Goal: Information Seeking & Learning: Learn about a topic

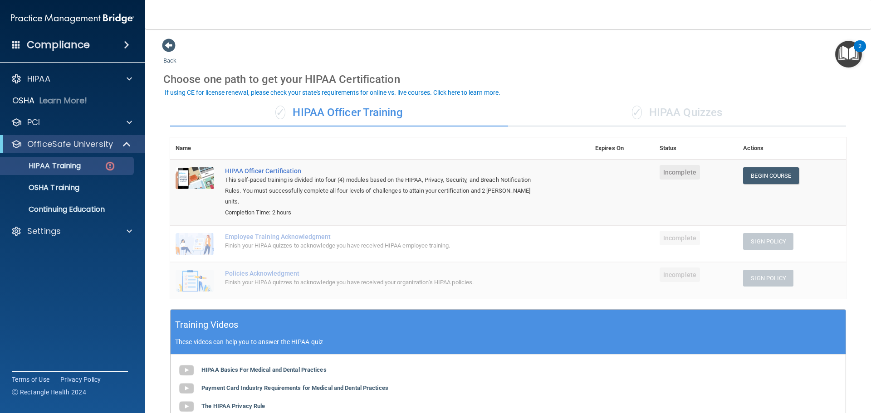
click at [17, 44] on span at bounding box center [16, 44] width 8 height 8
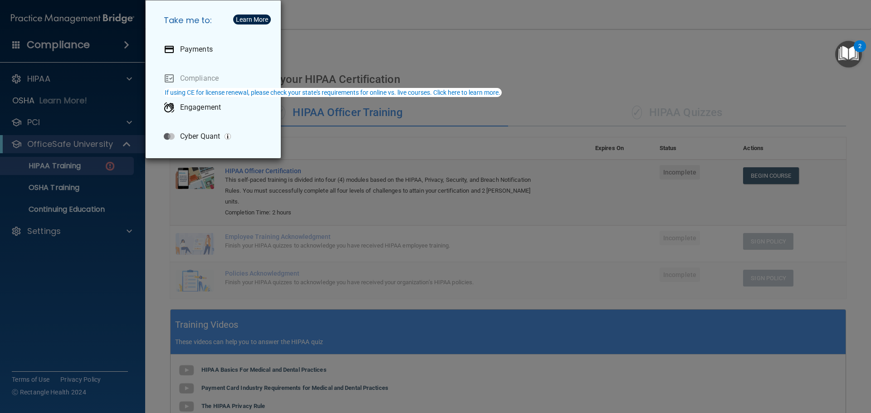
click at [408, 40] on div "Take me to: Payments Compliance Engagement Cyber Quant" at bounding box center [435, 206] width 871 height 413
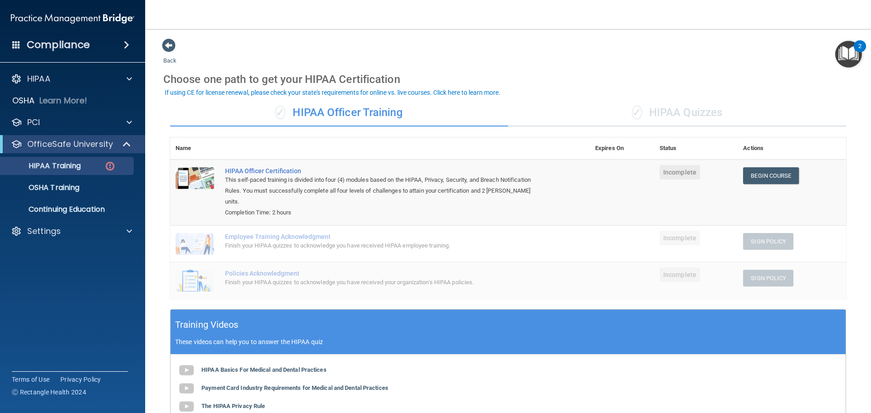
click at [644, 115] on div "✓ HIPAA Quizzes" at bounding box center [677, 112] width 338 height 27
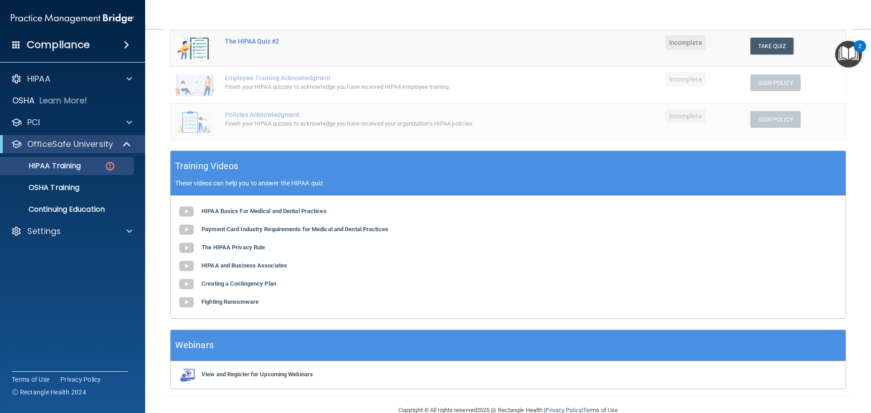
scroll to position [222, 0]
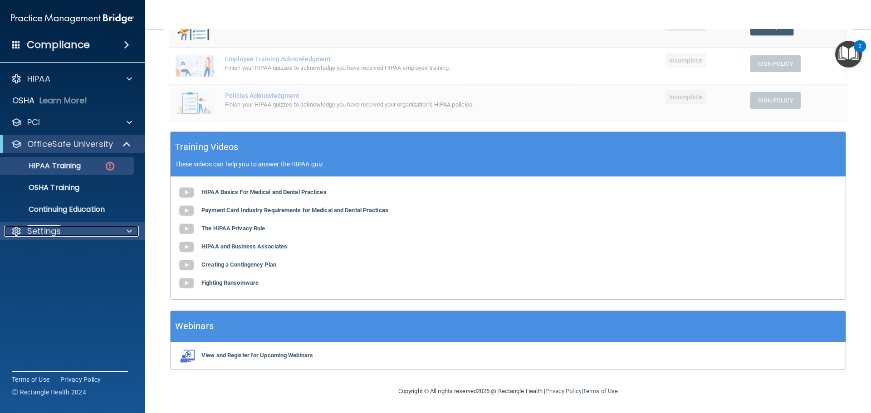
click at [79, 231] on div "Settings" at bounding box center [60, 231] width 113 height 11
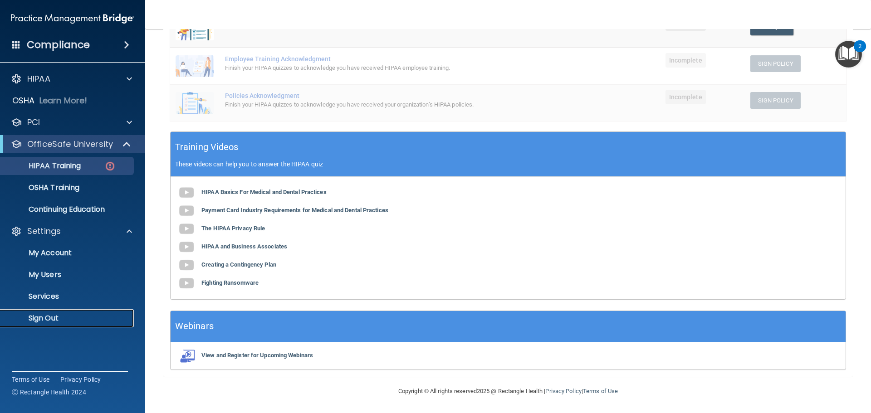
click at [69, 319] on p "Sign Out" at bounding box center [68, 318] width 124 height 9
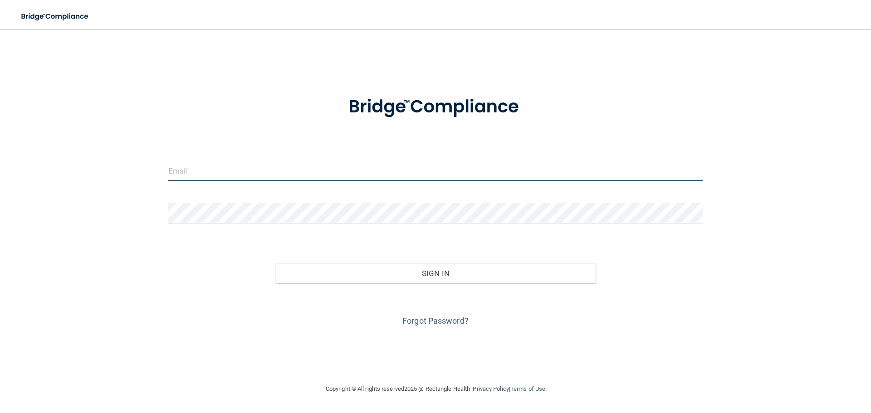
click at [323, 163] on input "email" at bounding box center [435, 171] width 535 height 20
type input "Allisenborneo03@gmail.com"
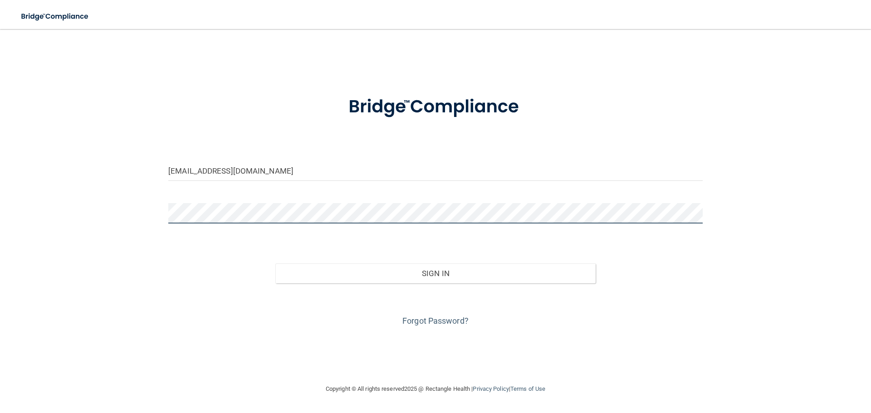
click at [275, 264] on button "Sign In" at bounding box center [435, 274] width 321 height 20
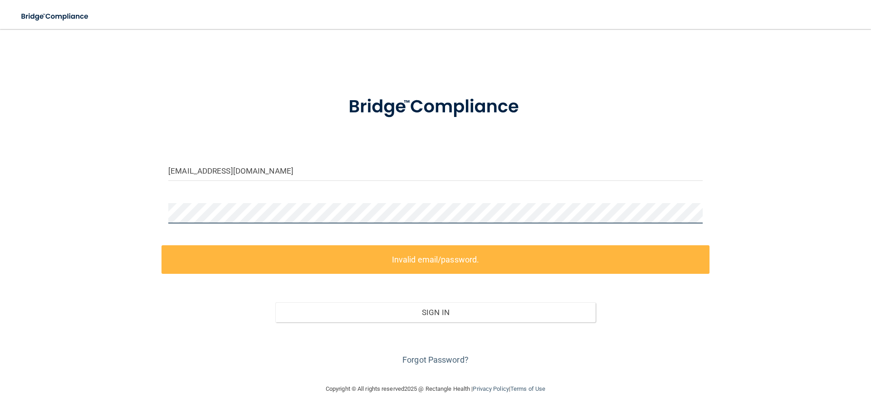
click at [47, 176] on div "Allisenborneo03@gmail.com Invalid email/password. You don't have permission to …" at bounding box center [435, 206] width 835 height 337
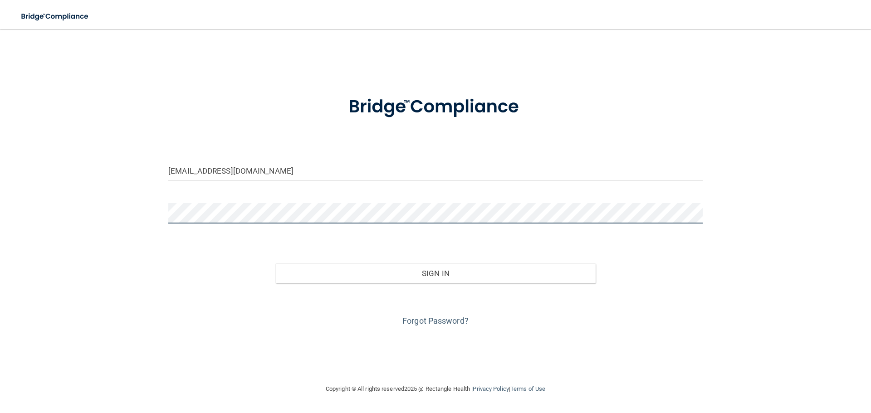
click at [275, 264] on button "Sign In" at bounding box center [435, 274] width 321 height 20
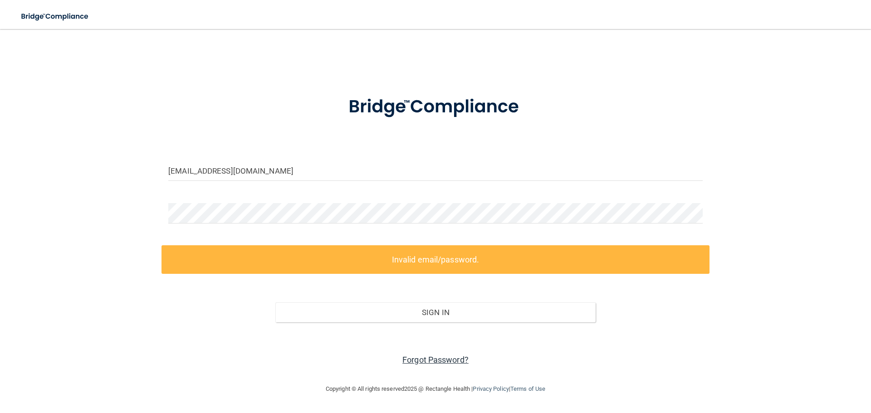
click at [441, 362] on link "Forgot Password?" at bounding box center [436, 360] width 66 height 10
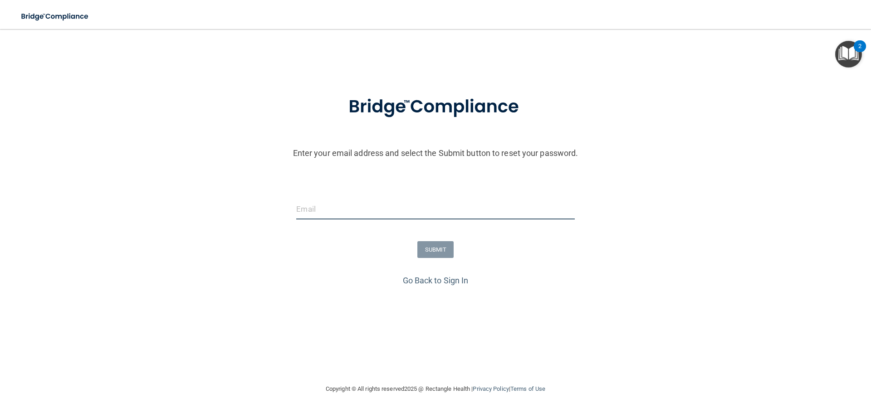
click at [351, 207] on input "email" at bounding box center [435, 209] width 278 height 20
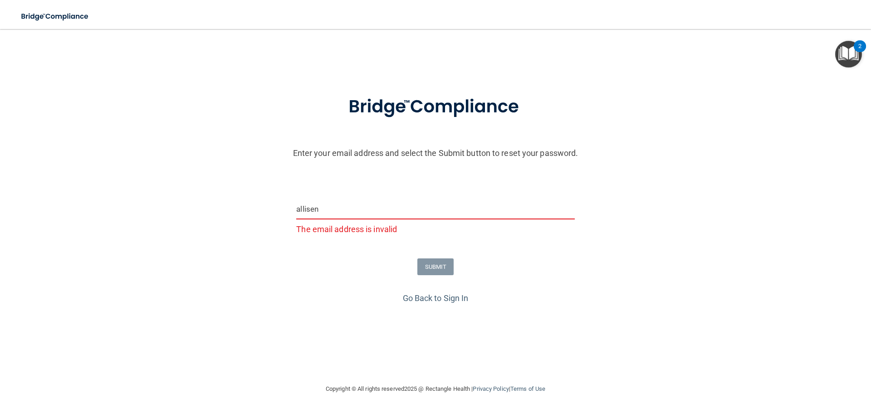
type input "Allisenborneo03@gmail.com"
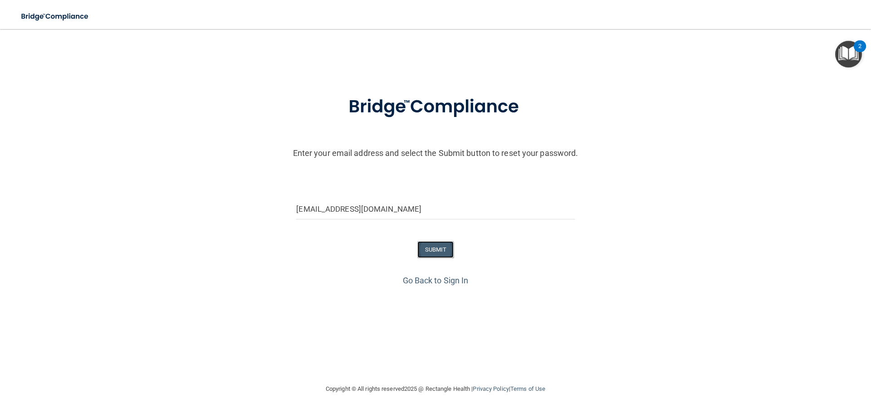
click at [444, 248] on button "SUBMIT" at bounding box center [436, 249] width 37 height 17
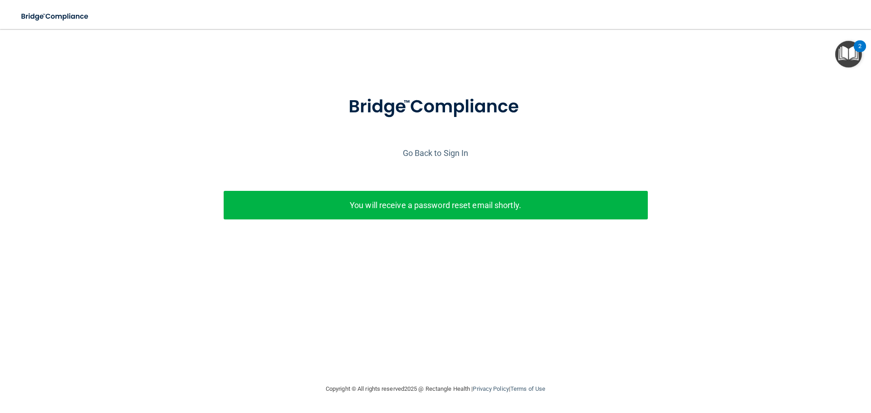
click at [434, 213] on div "You will receive a password reset email shortly." at bounding box center [436, 205] width 424 height 29
click at [446, 156] on link "Go Back to Sign In" at bounding box center [436, 153] width 66 height 10
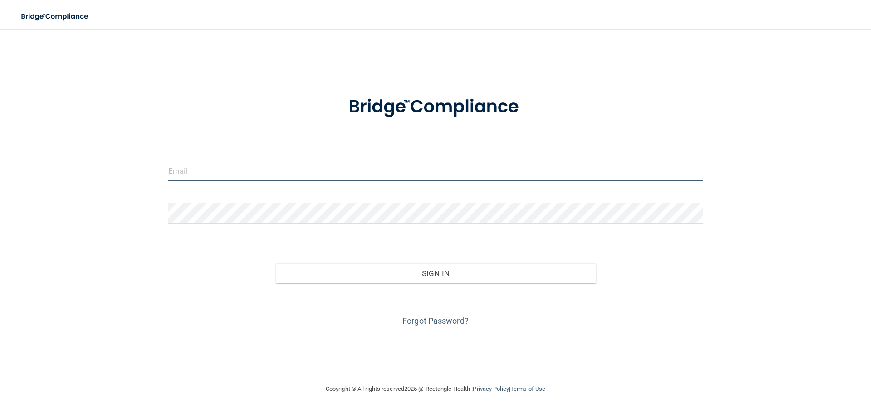
click at [226, 177] on input "email" at bounding box center [435, 171] width 535 height 20
type input "A"
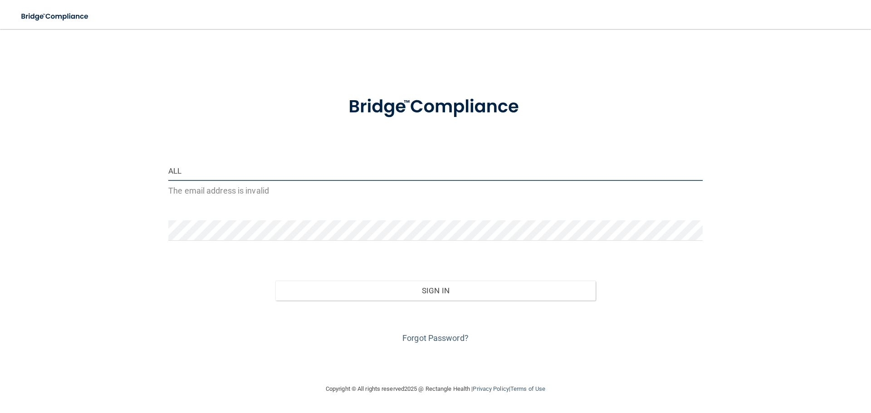
type input "Allisenborneo03@gmail.com"
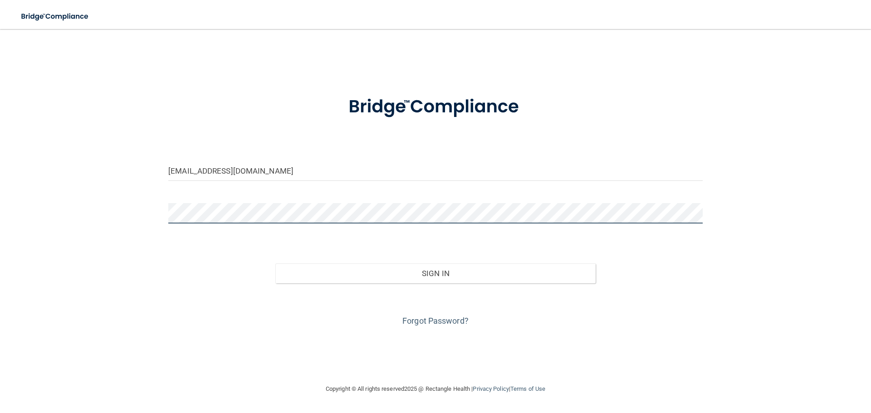
click at [275, 264] on button "Sign In" at bounding box center [435, 274] width 321 height 20
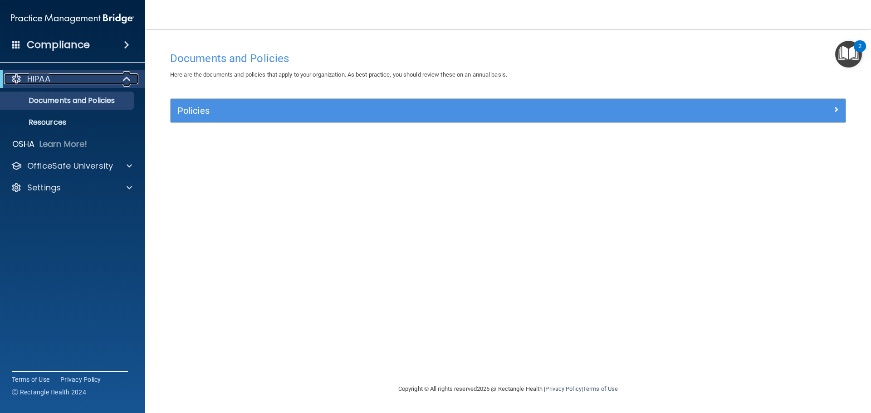
click at [130, 76] on span at bounding box center [128, 79] width 8 height 11
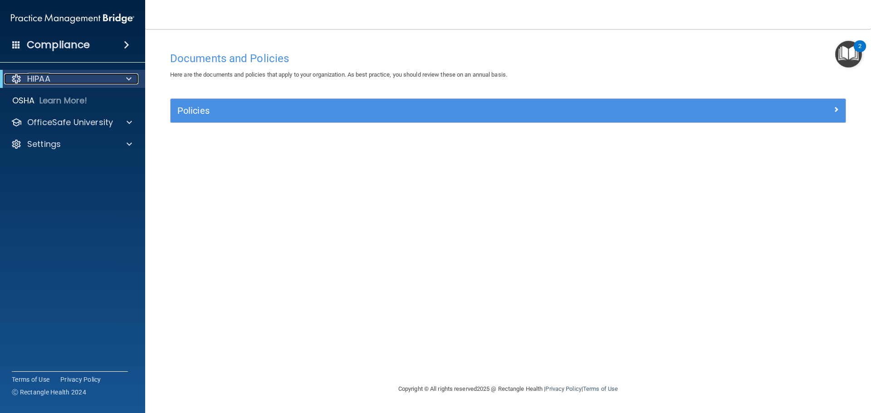
click at [130, 76] on span at bounding box center [128, 79] width 5 height 11
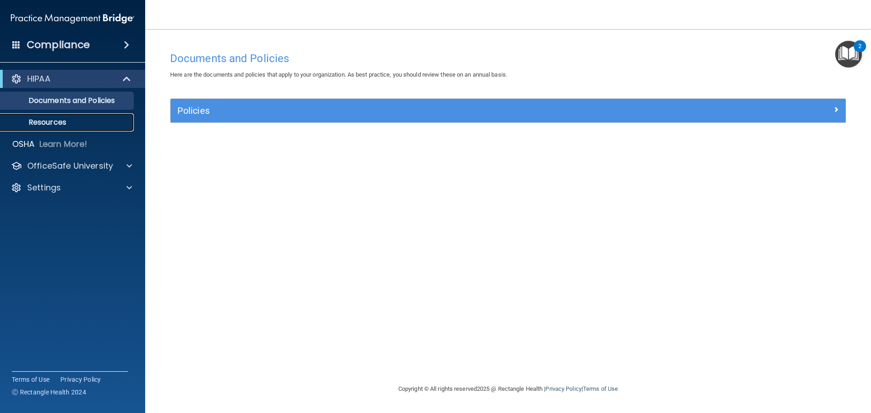
click at [64, 121] on p "Resources" at bounding box center [68, 122] width 124 height 9
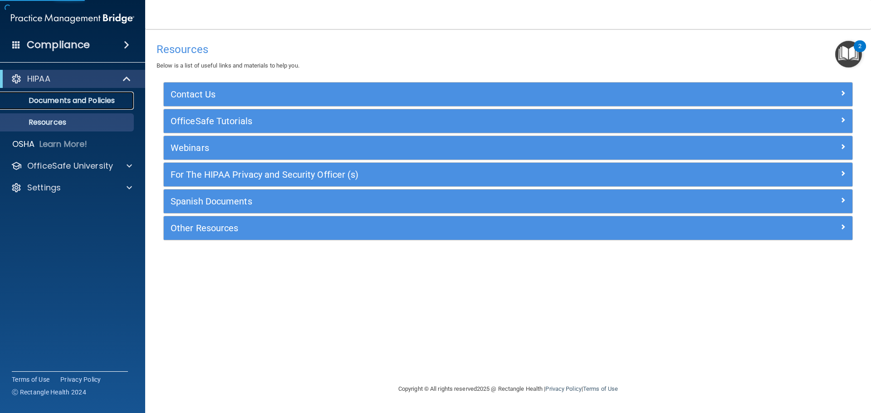
click at [88, 104] on p "Documents and Policies" at bounding box center [68, 100] width 124 height 9
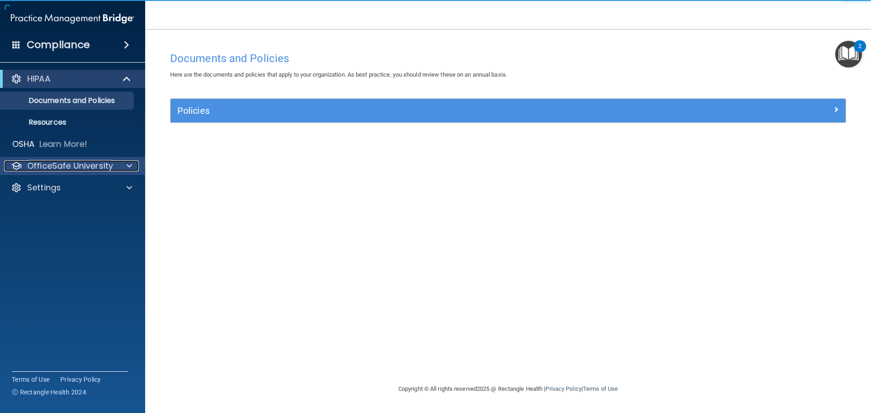
click at [108, 167] on p "OfficeSafe University" at bounding box center [70, 166] width 86 height 11
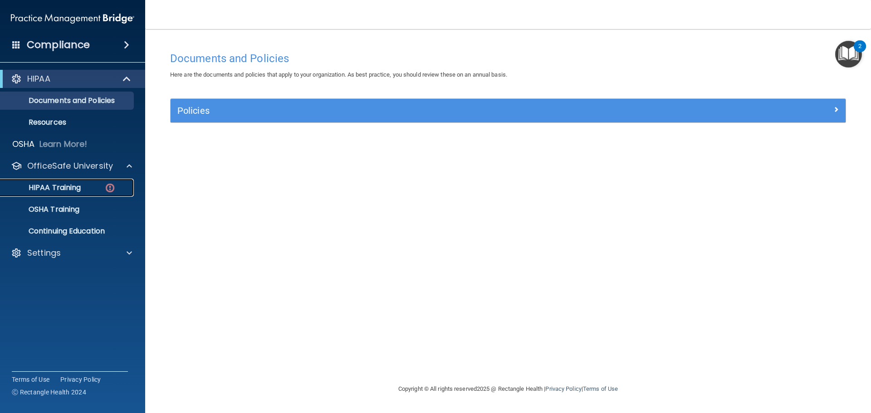
click at [77, 187] on p "HIPAA Training" at bounding box center [43, 187] width 75 height 9
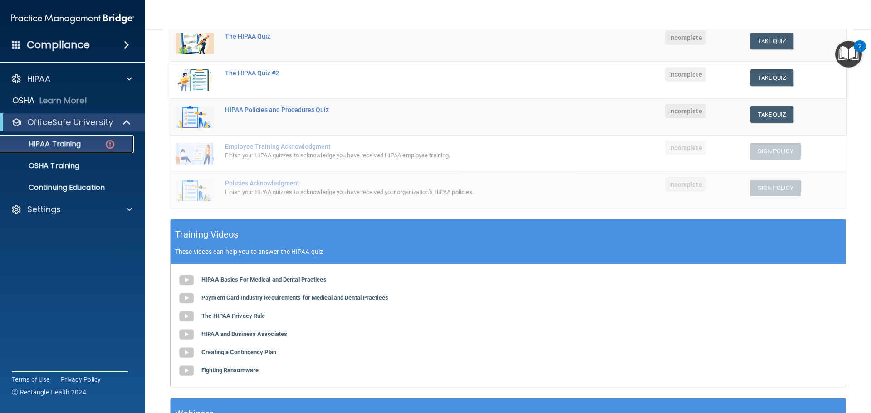
scroll to position [132, 0]
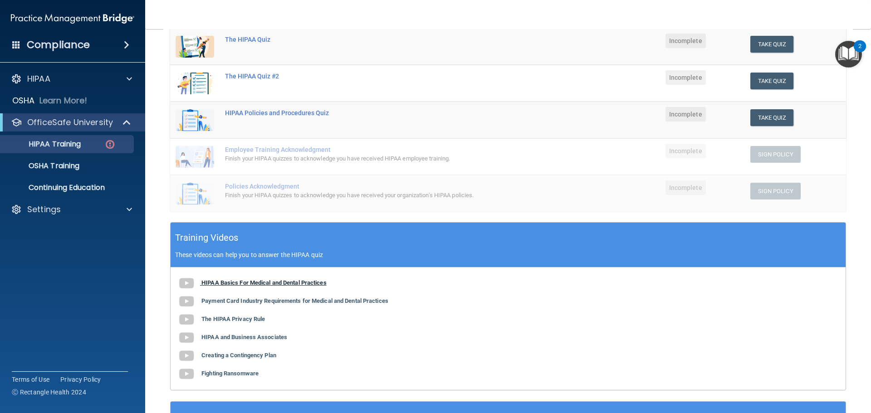
click at [235, 284] on b "HIPAA Basics For Medical and Dental Practices" at bounding box center [264, 283] width 125 height 7
click at [255, 303] on b "Payment Card Industry Requirements for Medical and Dental Practices" at bounding box center [295, 301] width 187 height 7
click at [249, 318] on b "The HIPAA Privacy Rule" at bounding box center [234, 319] width 64 height 7
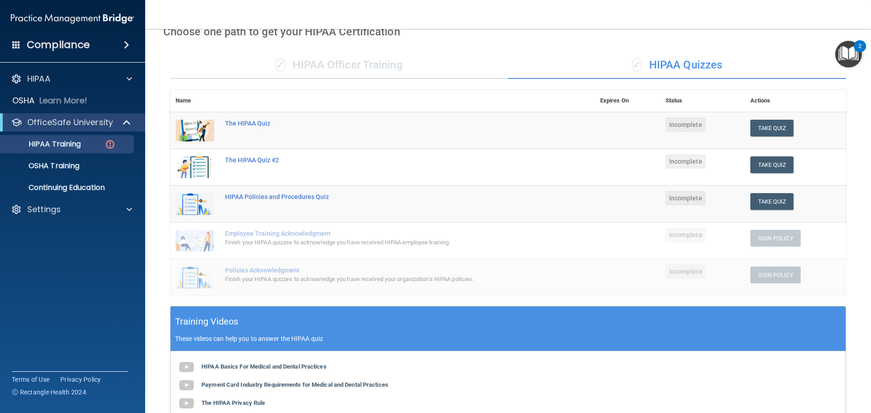
scroll to position [41, 0]
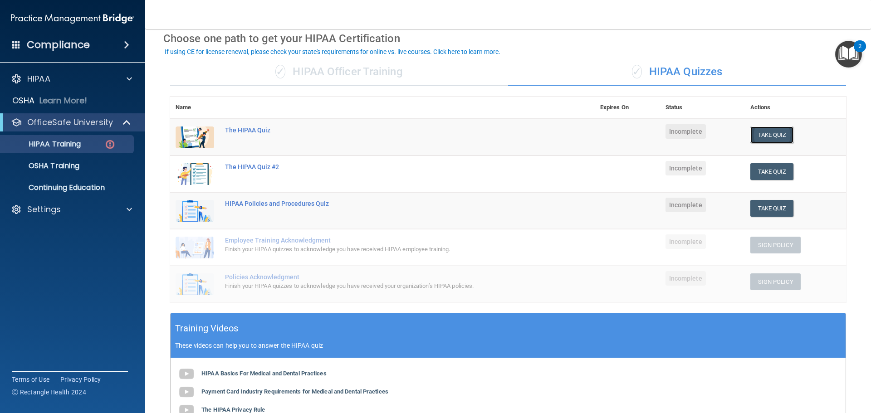
click at [760, 137] on button "Take Quiz" at bounding box center [773, 135] width 44 height 17
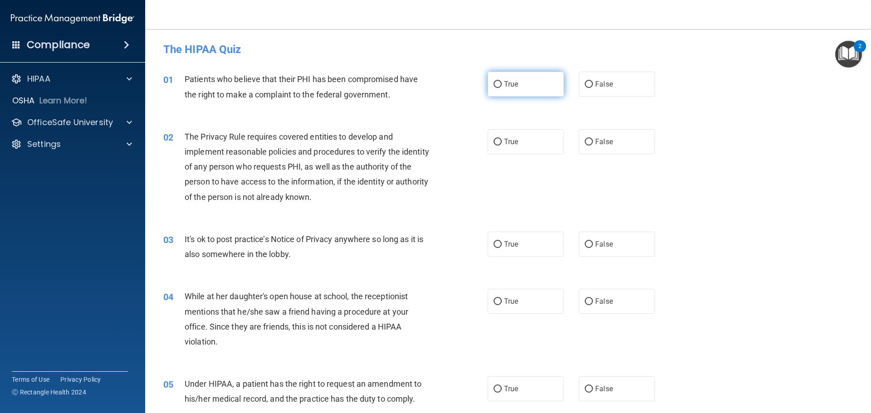
click at [508, 89] on label "True" at bounding box center [526, 84] width 76 height 25
click at [502, 88] on input "True" at bounding box center [498, 84] width 8 height 7
radio input "true"
click at [613, 152] on label "False" at bounding box center [617, 141] width 76 height 25
click at [593, 146] on input "False" at bounding box center [589, 142] width 8 height 7
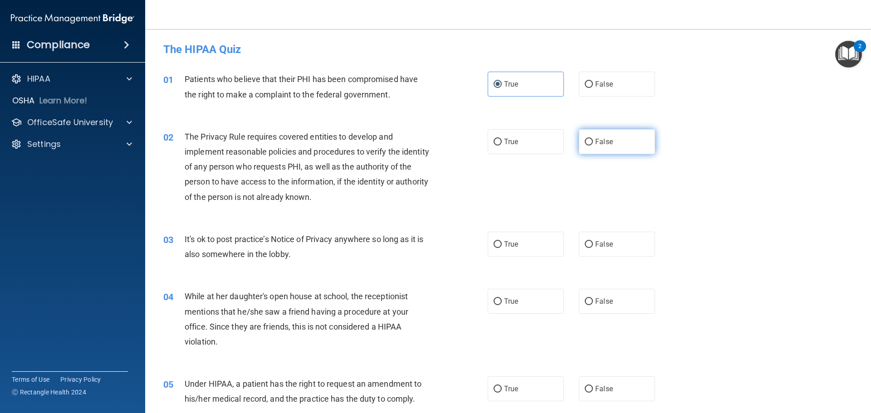
radio input "true"
click at [611, 256] on label "False" at bounding box center [617, 244] width 76 height 25
click at [593, 248] on input "False" at bounding box center [589, 244] width 8 height 7
radio input "true"
click at [516, 130] on label "True" at bounding box center [526, 141] width 76 height 25
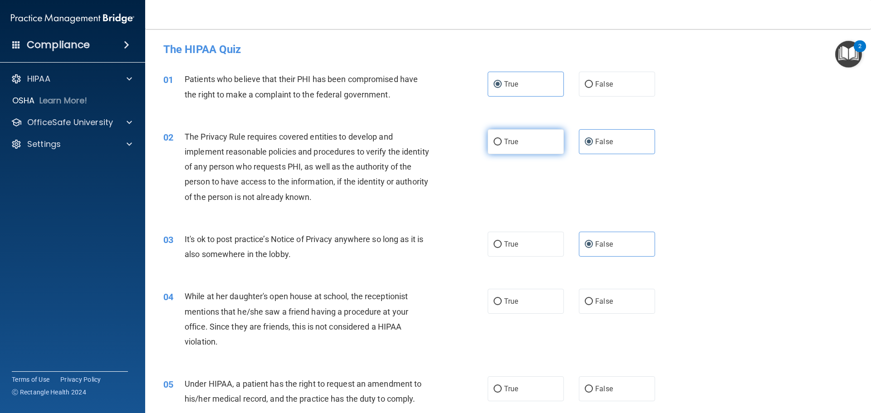
click at [502, 139] on input "True" at bounding box center [498, 142] width 8 height 7
radio input "true"
radio input "false"
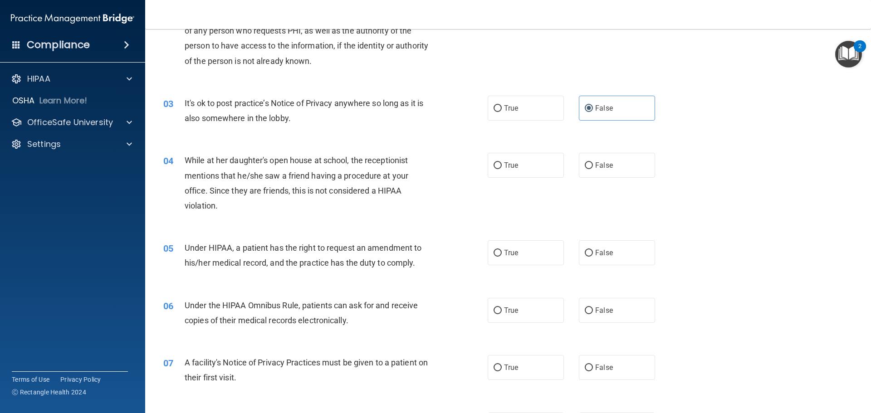
scroll to position [182, 0]
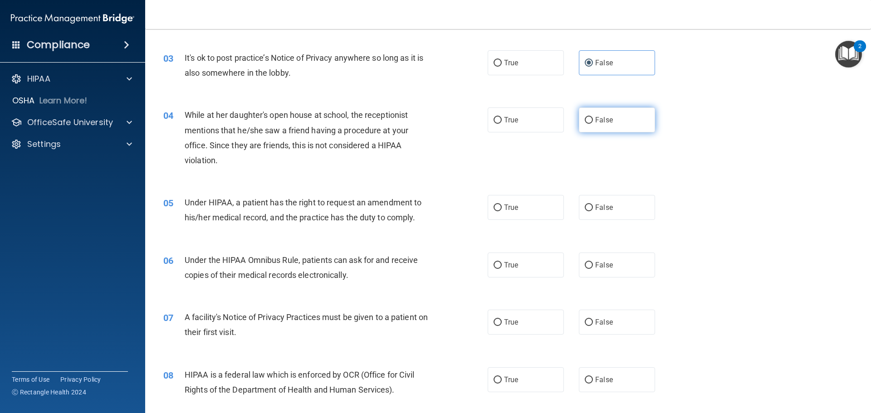
click at [600, 118] on span "False" at bounding box center [604, 120] width 18 height 9
click at [593, 118] on input "False" at bounding box center [589, 120] width 8 height 7
radio input "true"
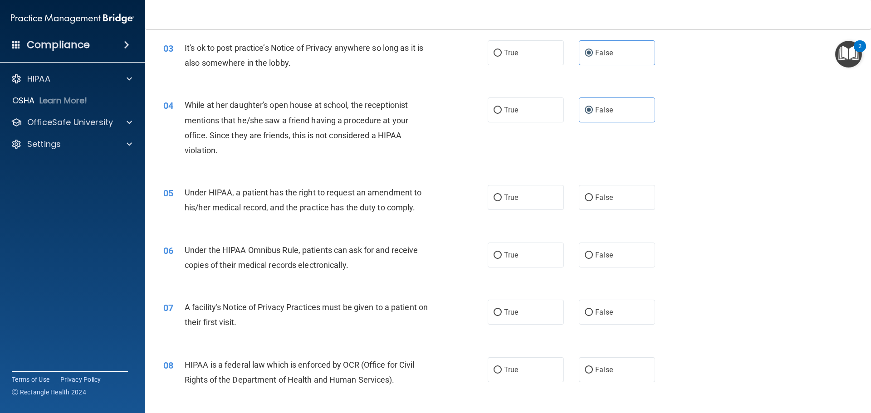
scroll to position [237, 0]
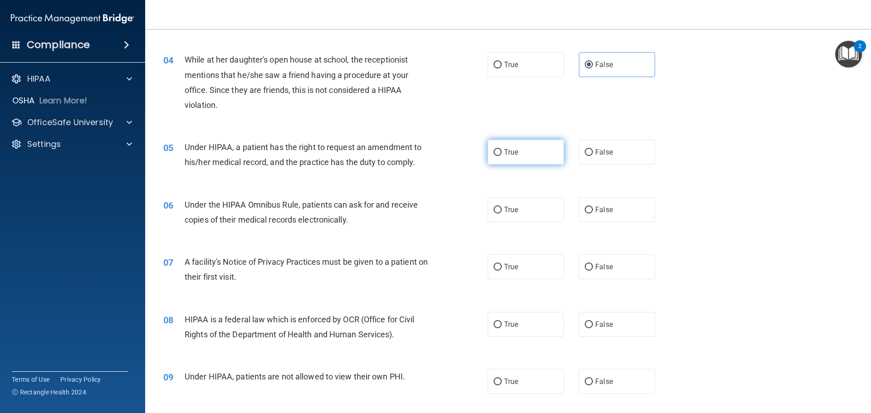
click at [513, 153] on span "True" at bounding box center [511, 152] width 14 height 9
click at [502, 153] on input "True" at bounding box center [498, 152] width 8 height 7
radio input "true"
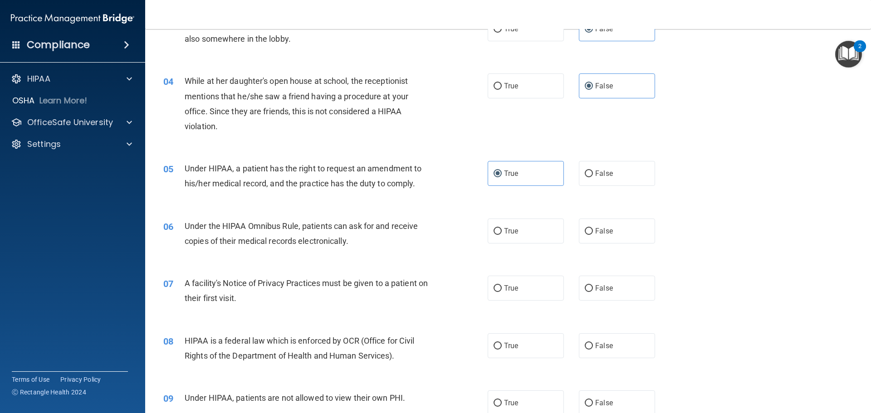
scroll to position [227, 0]
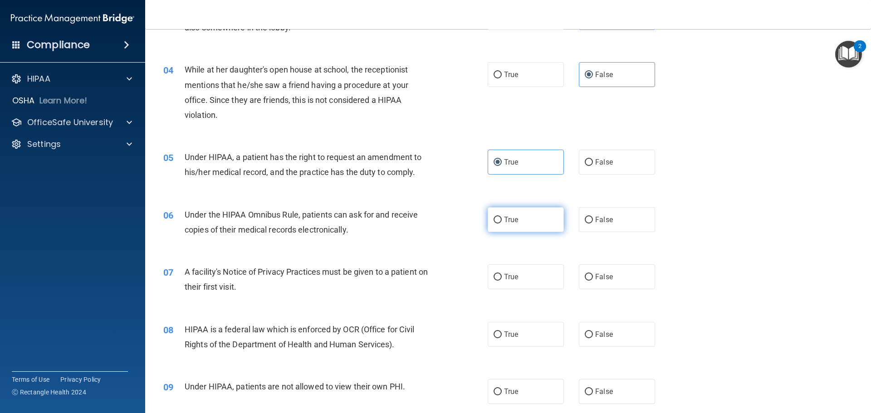
click at [504, 231] on label "True" at bounding box center [526, 219] width 76 height 25
click at [502, 224] on input "True" at bounding box center [498, 220] width 8 height 7
radio input "true"
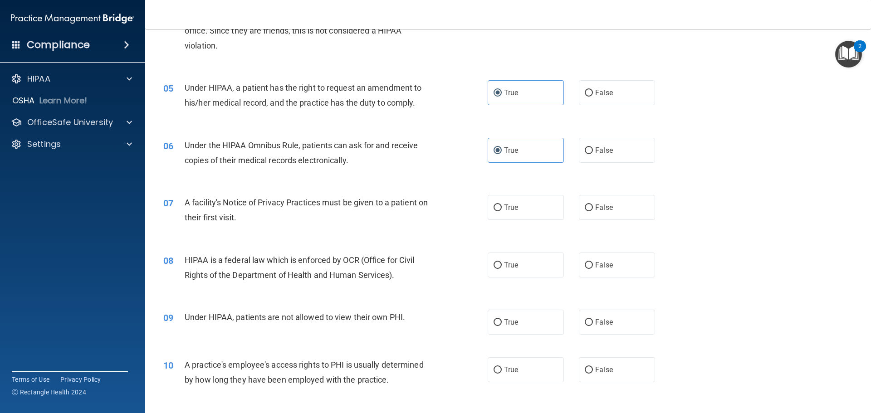
scroll to position [363, 0]
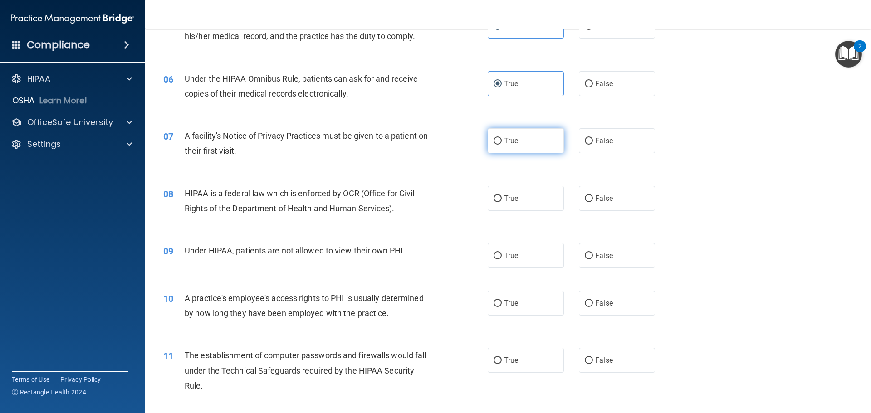
click at [520, 134] on label "True" at bounding box center [526, 140] width 76 height 25
click at [502, 138] on input "True" at bounding box center [498, 141] width 8 height 7
radio input "true"
click at [520, 194] on label "True" at bounding box center [526, 198] width 76 height 25
click at [502, 196] on input "True" at bounding box center [498, 199] width 8 height 7
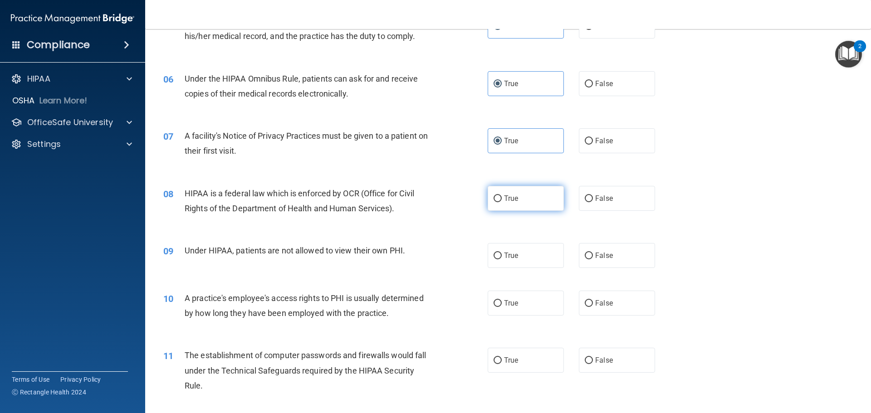
radio input "true"
click at [587, 261] on label "False" at bounding box center [617, 255] width 76 height 25
click at [587, 260] on input "False" at bounding box center [589, 256] width 8 height 7
radio input "true"
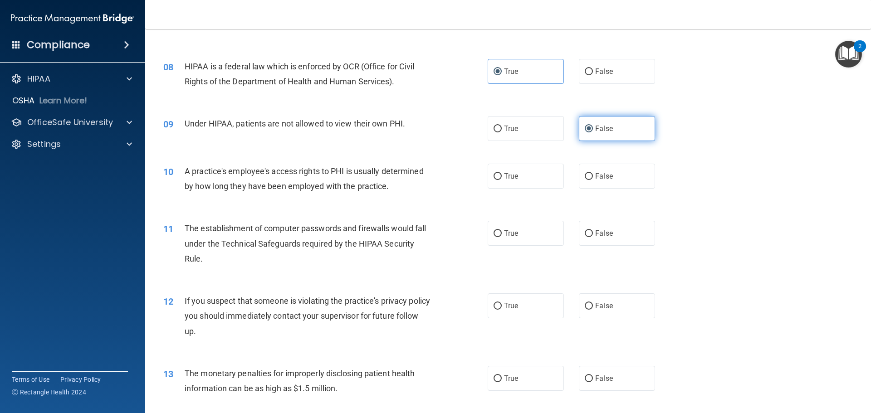
scroll to position [499, 0]
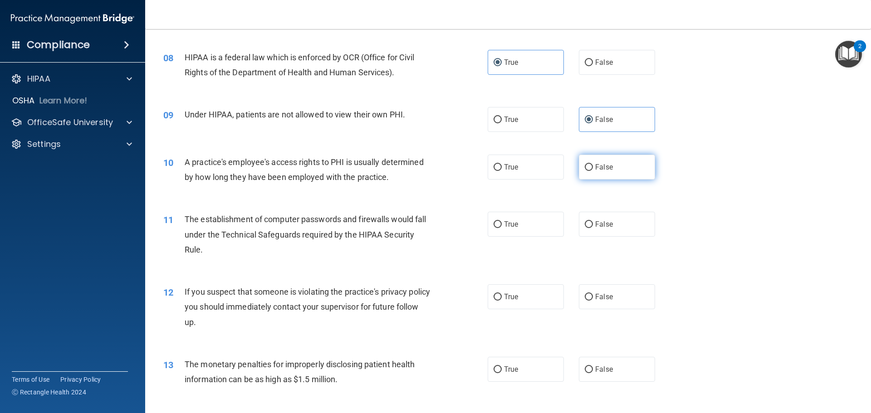
click at [613, 176] on label "False" at bounding box center [617, 167] width 76 height 25
click at [593, 171] on input "False" at bounding box center [589, 167] width 8 height 7
radio input "true"
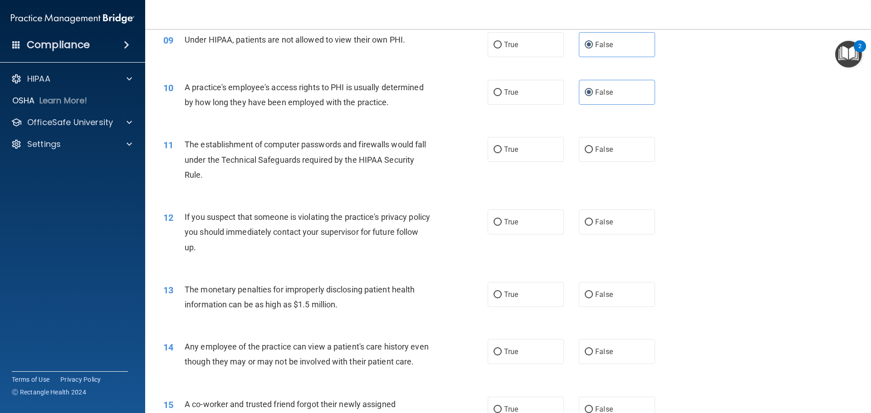
scroll to position [590, 0]
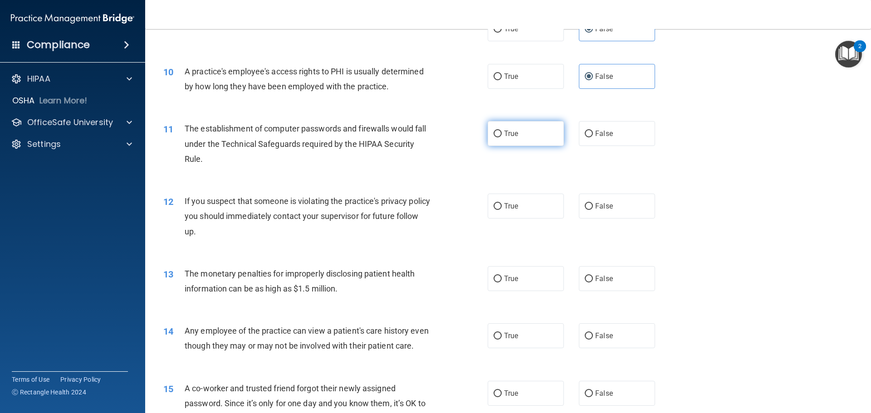
click at [506, 143] on label "True" at bounding box center [526, 133] width 76 height 25
click at [502, 138] on input "True" at bounding box center [498, 134] width 8 height 7
radio input "true"
click at [517, 205] on label "True" at bounding box center [526, 206] width 76 height 25
click at [502, 205] on input "True" at bounding box center [498, 206] width 8 height 7
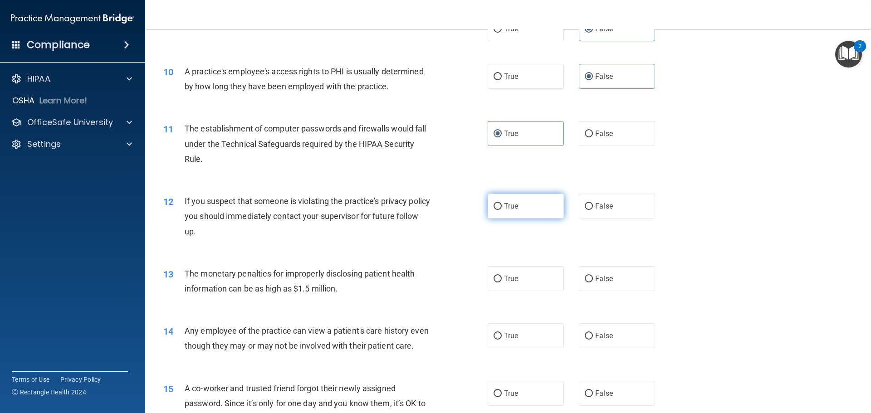
radio input "true"
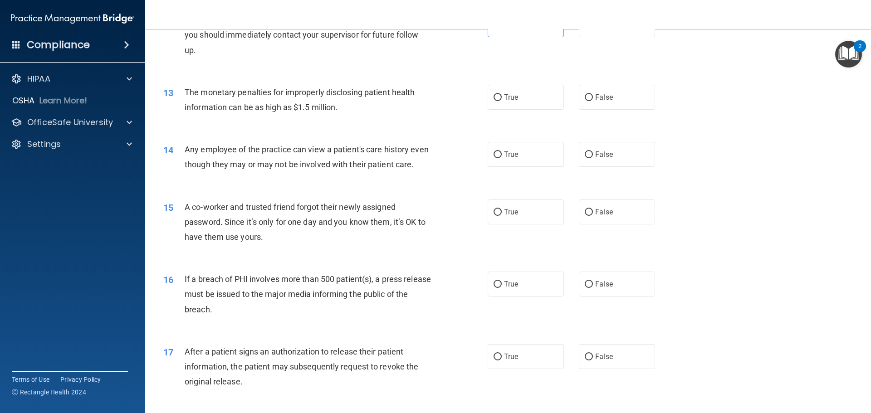
scroll to position [817, 0]
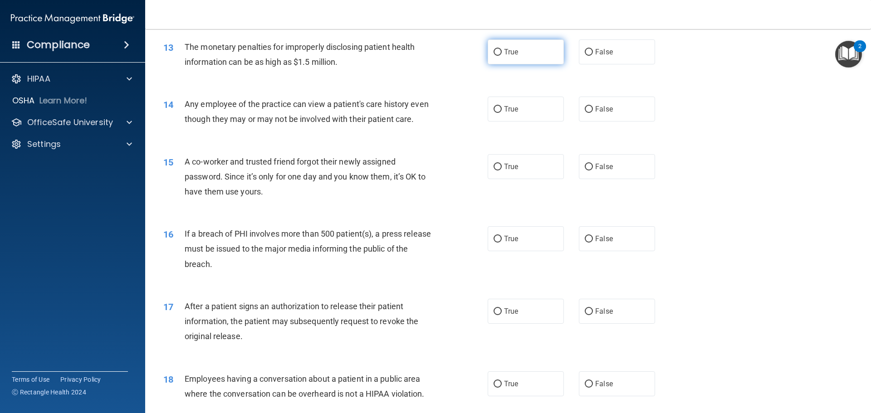
click at [511, 59] on label "True" at bounding box center [526, 51] width 76 height 25
click at [502, 56] on input "True" at bounding box center [498, 52] width 8 height 7
radio input "true"
click at [607, 57] on label "False" at bounding box center [617, 51] width 76 height 25
click at [593, 56] on input "False" at bounding box center [589, 52] width 8 height 7
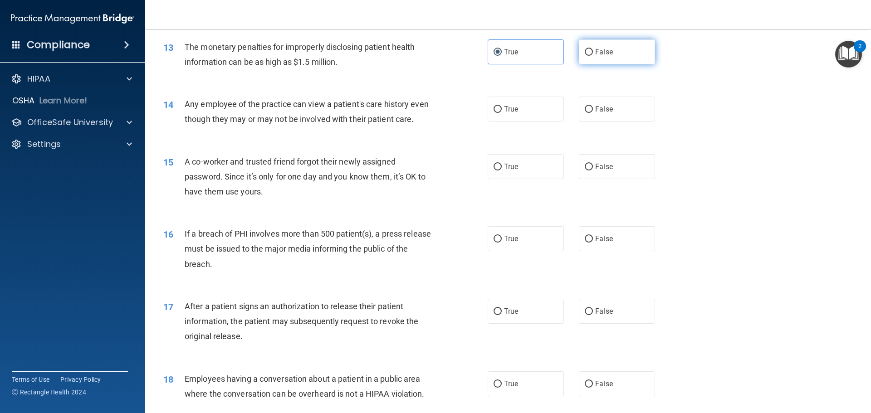
radio input "true"
radio input "false"
click at [595, 110] on span "False" at bounding box center [604, 109] width 18 height 9
click at [593, 110] on input "False" at bounding box center [589, 109] width 8 height 7
radio input "true"
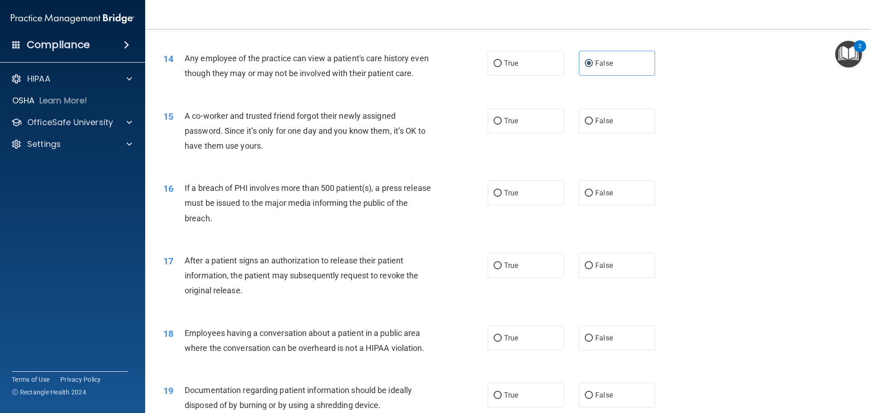
scroll to position [908, 0]
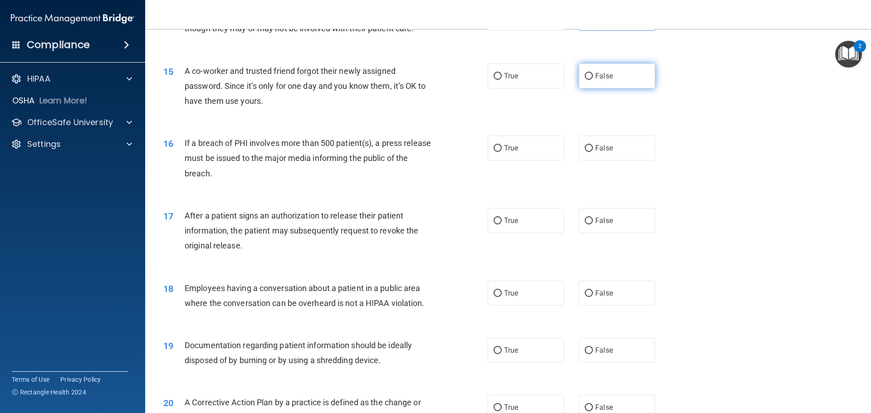
click at [617, 88] on label "False" at bounding box center [617, 76] width 76 height 25
click at [593, 80] on input "False" at bounding box center [589, 76] width 8 height 7
radio input "true"
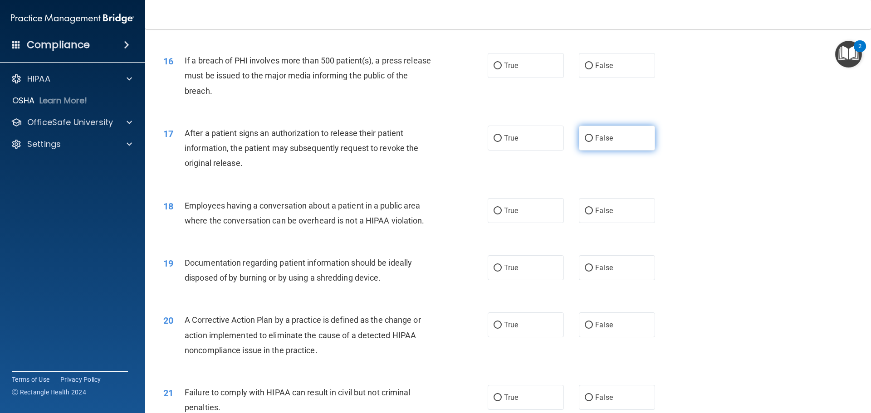
scroll to position [998, 0]
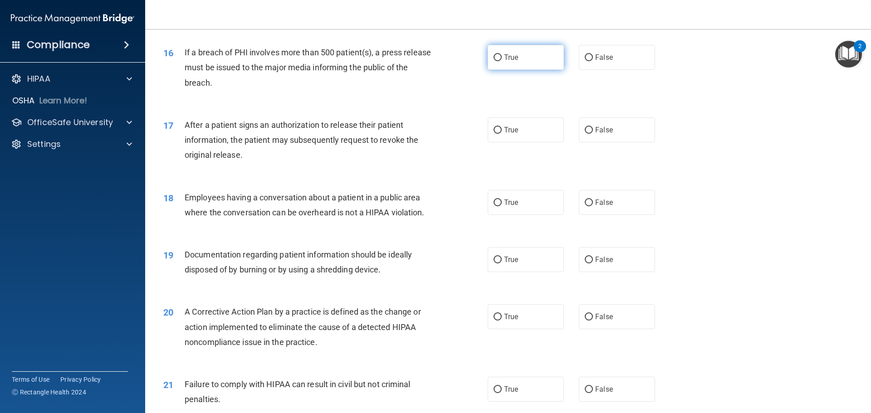
click at [511, 70] on label "True" at bounding box center [526, 57] width 76 height 25
click at [502, 61] on input "True" at bounding box center [498, 57] width 8 height 7
radio input "true"
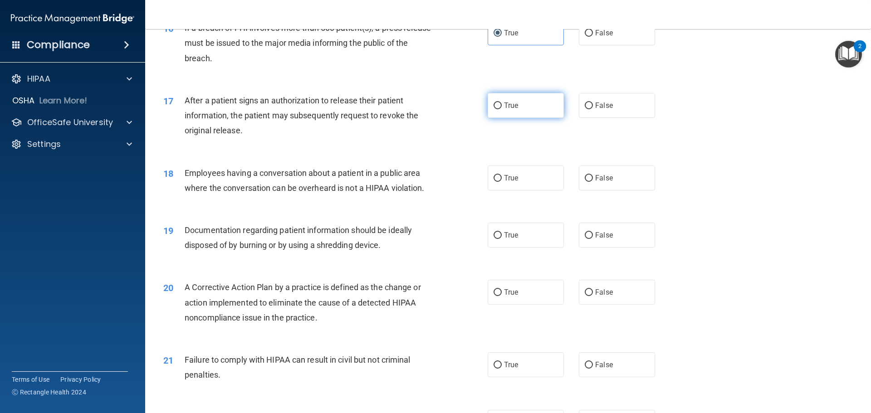
scroll to position [1044, 0]
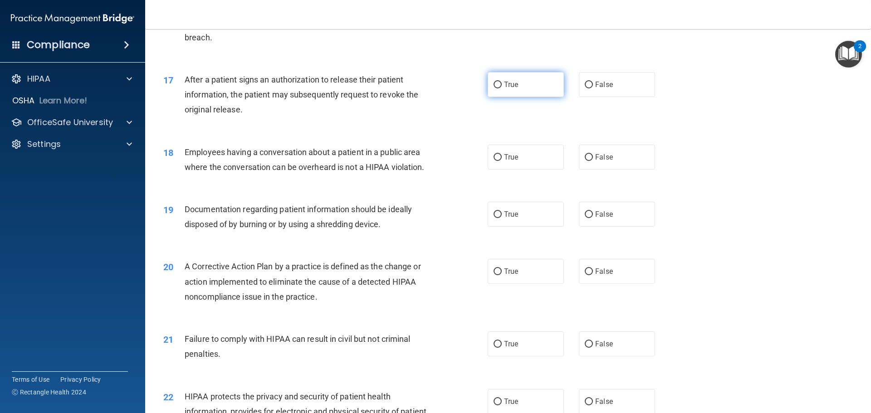
click at [526, 95] on label "True" at bounding box center [526, 84] width 76 height 25
click at [502, 88] on input "True" at bounding box center [498, 85] width 8 height 7
radio input "true"
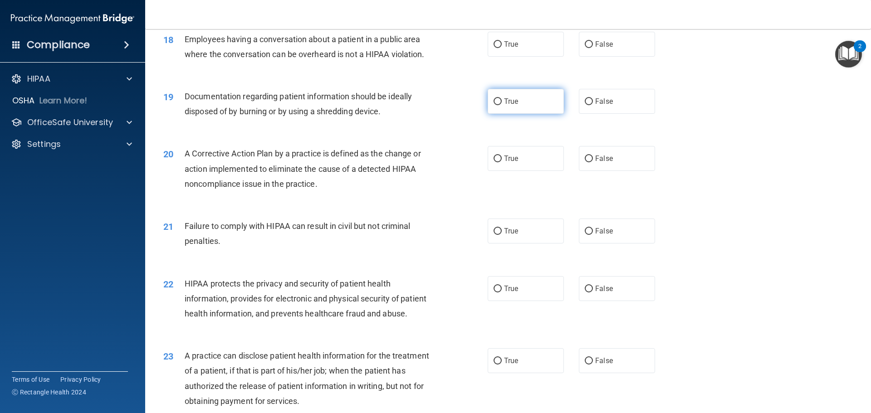
scroll to position [1135, 0]
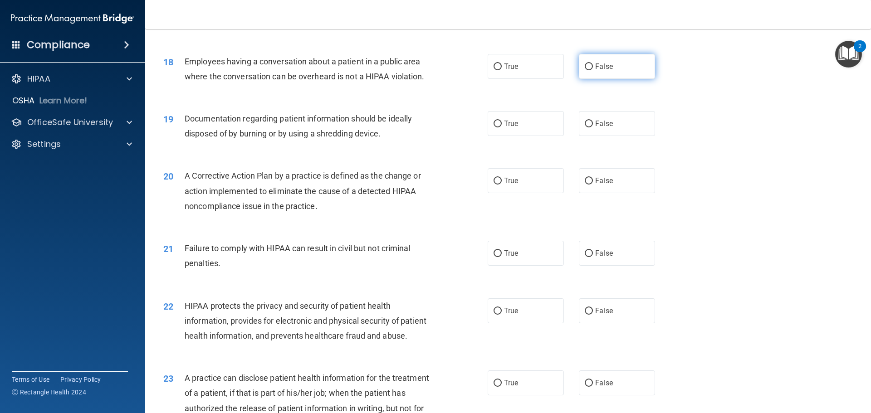
click at [606, 71] on span "False" at bounding box center [604, 66] width 18 height 9
click at [593, 70] on input "False" at bounding box center [589, 67] width 8 height 7
radio input "true"
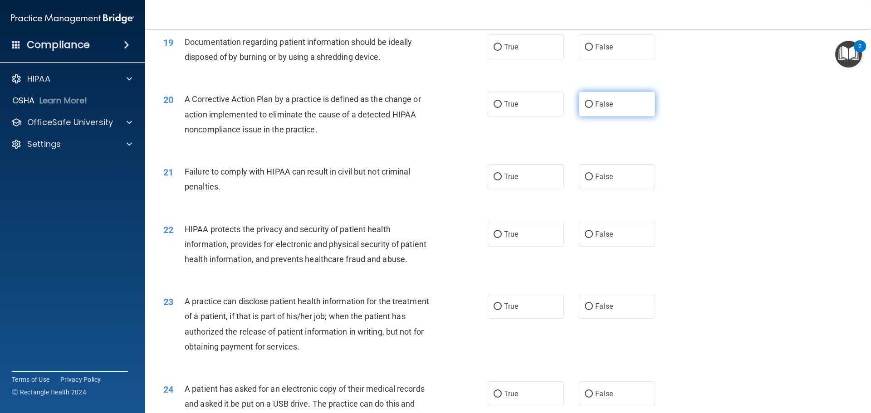
scroll to position [1225, 0]
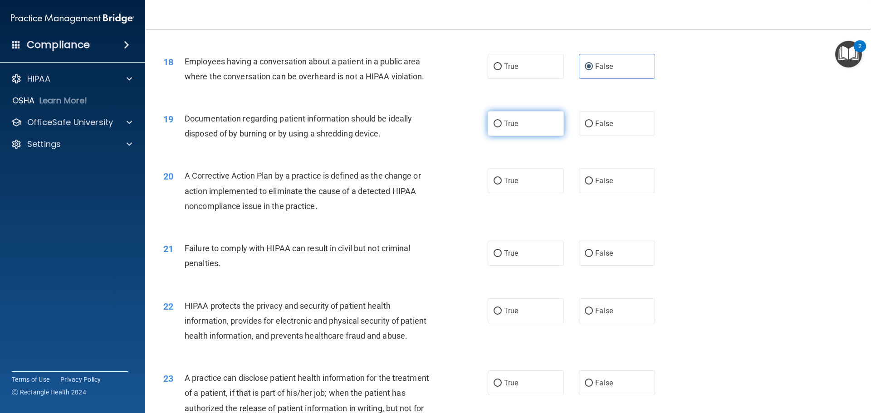
click at [523, 136] on label "True" at bounding box center [526, 123] width 76 height 25
click at [502, 128] on input "True" at bounding box center [498, 124] width 8 height 7
radio input "true"
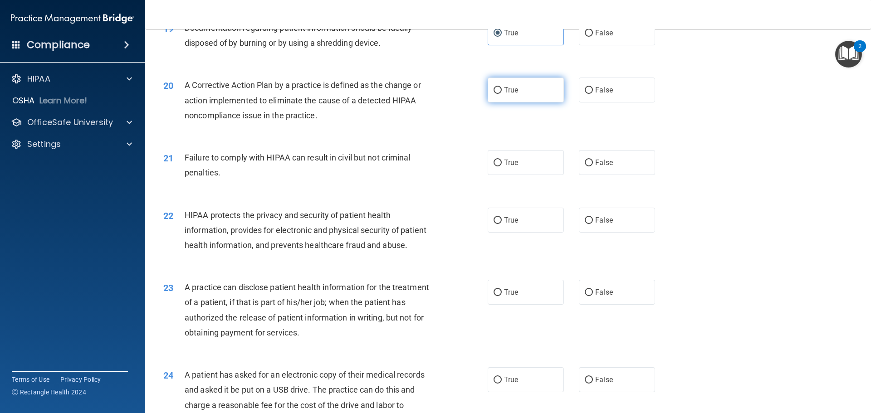
click at [518, 103] on label "True" at bounding box center [526, 90] width 76 height 25
click at [502, 94] on input "True" at bounding box center [498, 90] width 8 height 7
radio input "true"
click at [614, 174] on label "False" at bounding box center [617, 162] width 76 height 25
click at [593, 167] on input "False" at bounding box center [589, 163] width 8 height 7
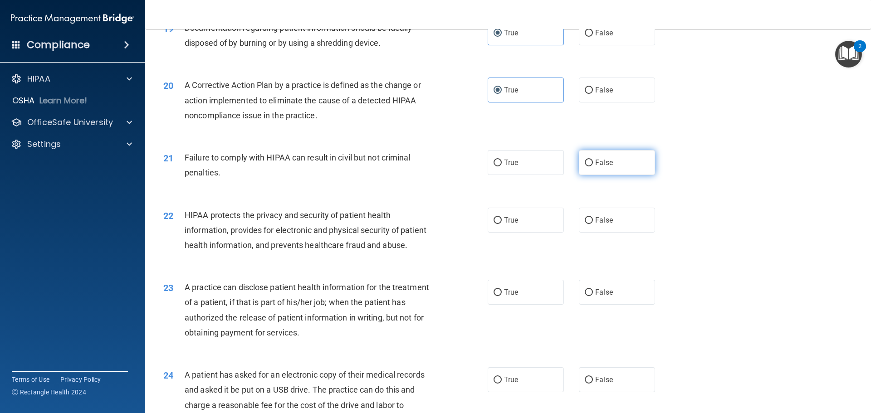
radio input "true"
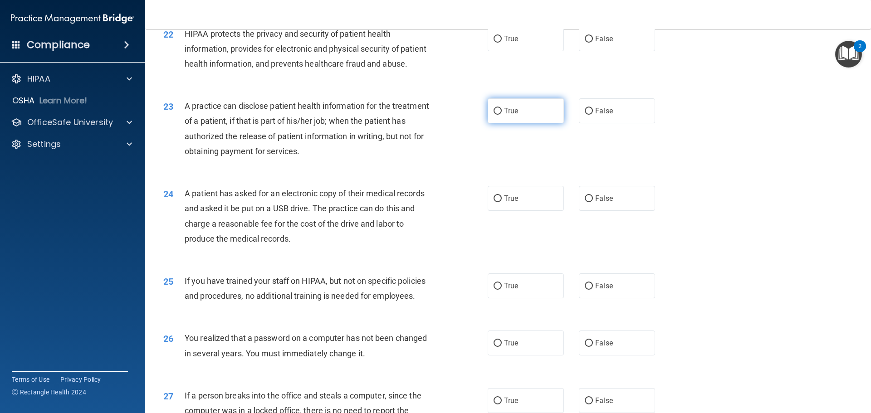
scroll to position [1362, 0]
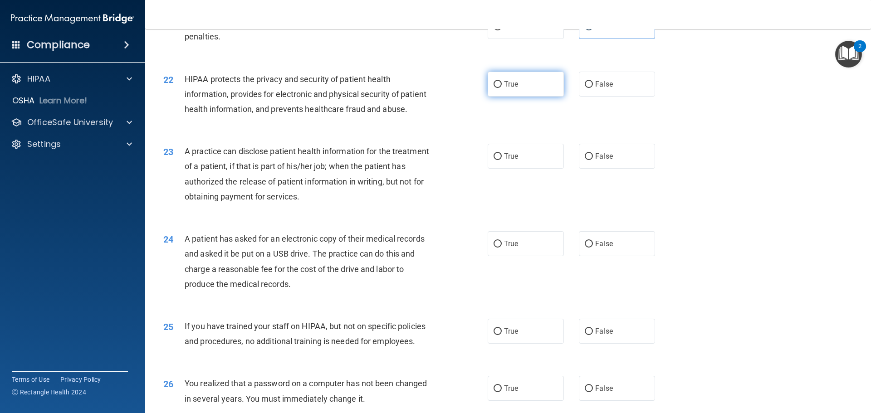
click at [529, 97] on label "True" at bounding box center [526, 84] width 76 height 25
click at [502, 88] on input "True" at bounding box center [498, 84] width 8 height 7
radio input "true"
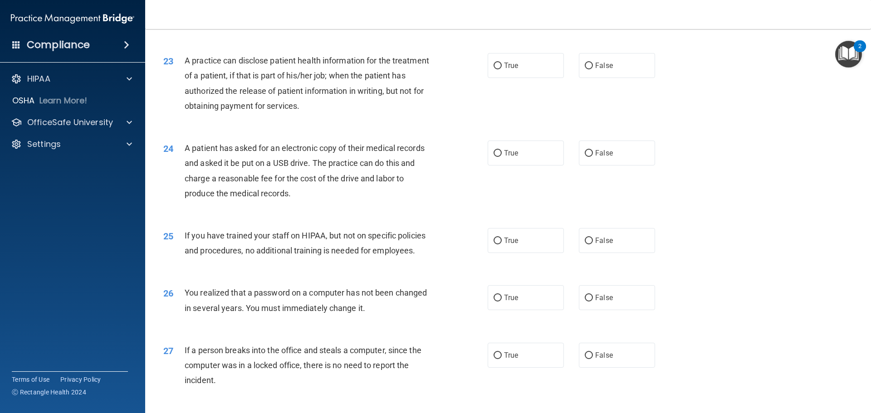
scroll to position [1407, 0]
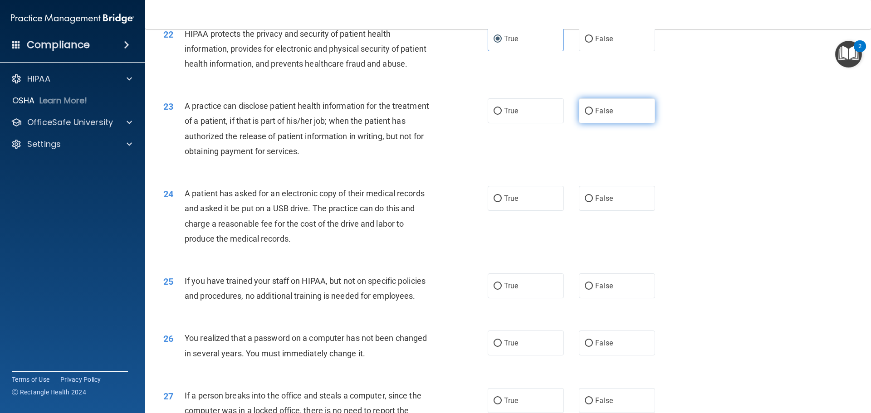
click at [585, 115] on input "False" at bounding box center [589, 111] width 8 height 7
radio input "true"
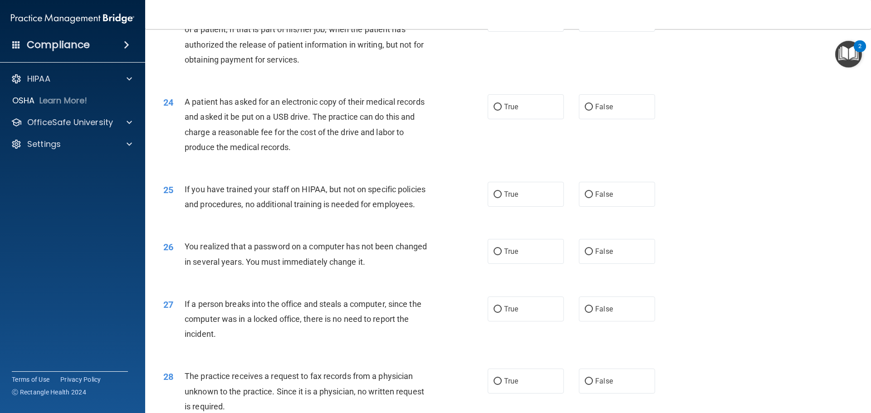
scroll to position [1498, 0]
click at [529, 120] on label "True" at bounding box center [526, 107] width 76 height 25
click at [502, 112] on input "True" at bounding box center [498, 108] width 8 height 7
radio input "true"
click at [608, 200] on span "False" at bounding box center [604, 195] width 18 height 9
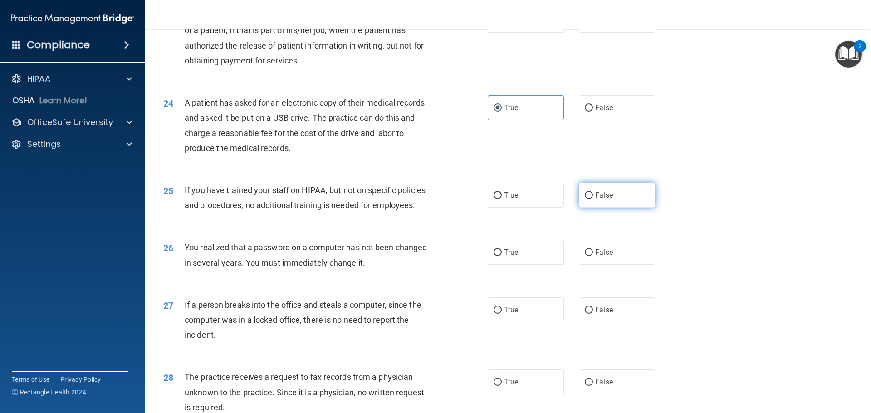
click at [593, 199] on input "False" at bounding box center [589, 195] width 8 height 7
radio input "true"
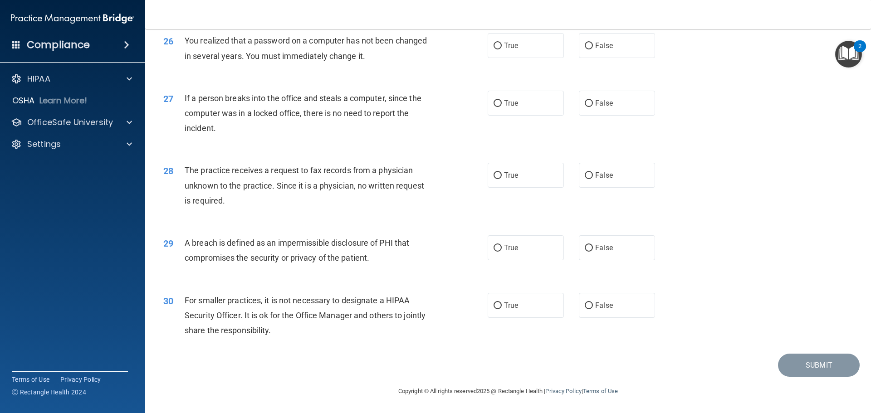
scroll to position [1725, 0]
click at [511, 50] on span "True" at bounding box center [511, 45] width 14 height 9
click at [502, 49] on input "True" at bounding box center [498, 46] width 8 height 7
radio input "true"
click at [604, 116] on label "False" at bounding box center [617, 103] width 76 height 25
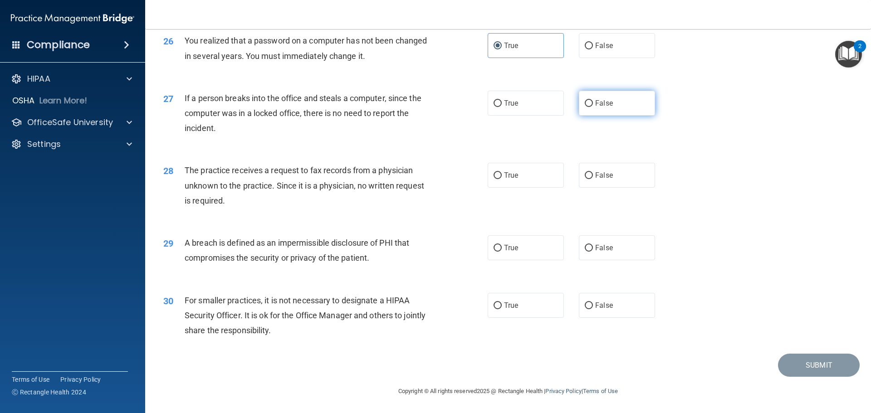
click at [593, 107] on input "False" at bounding box center [589, 103] width 8 height 7
radio input "true"
click at [579, 167] on label "False" at bounding box center [617, 175] width 76 height 25
click at [585, 172] on input "False" at bounding box center [589, 175] width 8 height 7
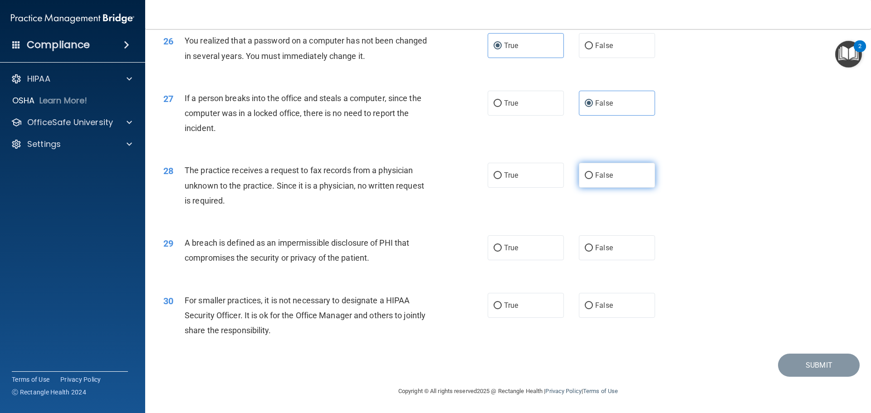
radio input "true"
click at [523, 251] on label "True" at bounding box center [526, 248] width 76 height 25
click at [502, 251] on input "True" at bounding box center [498, 248] width 8 height 7
radio input "true"
click at [602, 300] on label "False" at bounding box center [617, 305] width 76 height 25
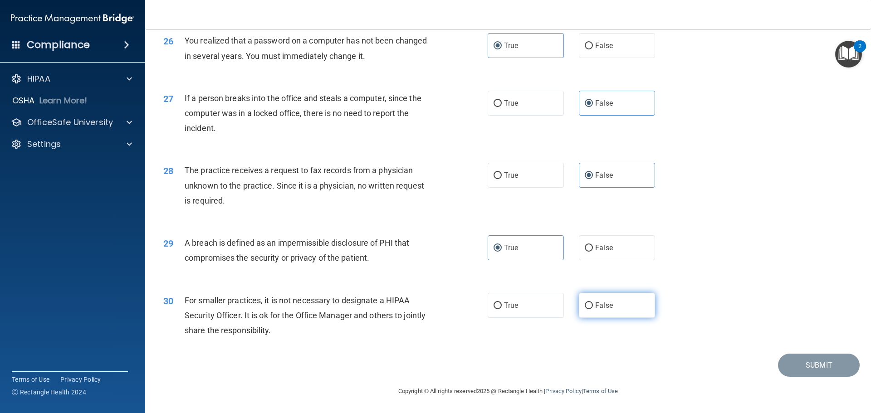
click at [593, 303] on input "False" at bounding box center [589, 306] width 8 height 7
radio input "true"
click at [815, 367] on button "Submit" at bounding box center [819, 365] width 82 height 23
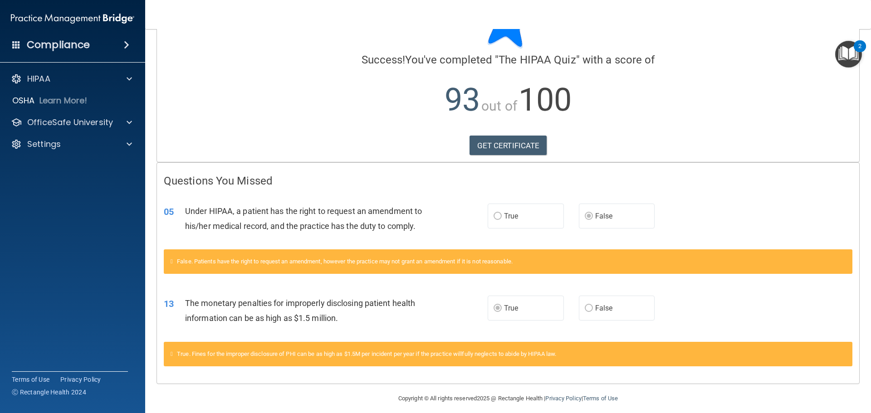
scroll to position [59, 0]
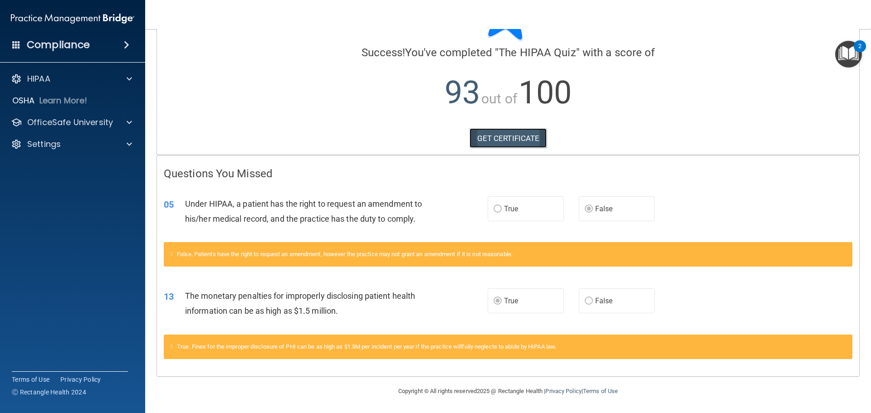
click at [522, 144] on link "GET CERTIFICATE" at bounding box center [509, 138] width 78 height 20
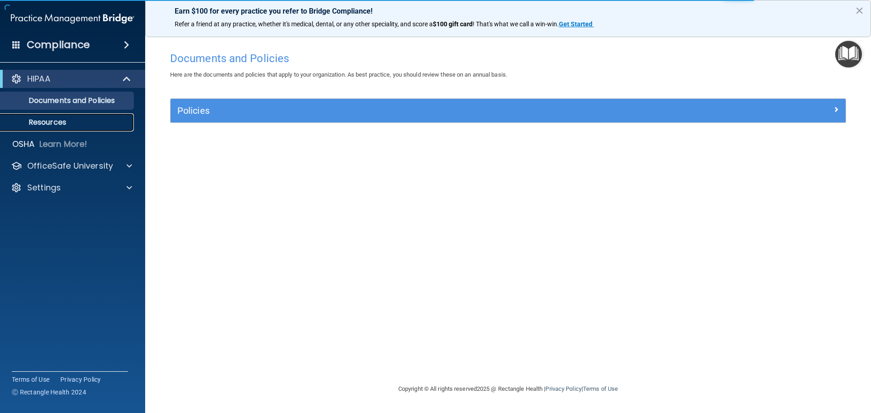
click at [75, 118] on p "Resources" at bounding box center [68, 122] width 124 height 9
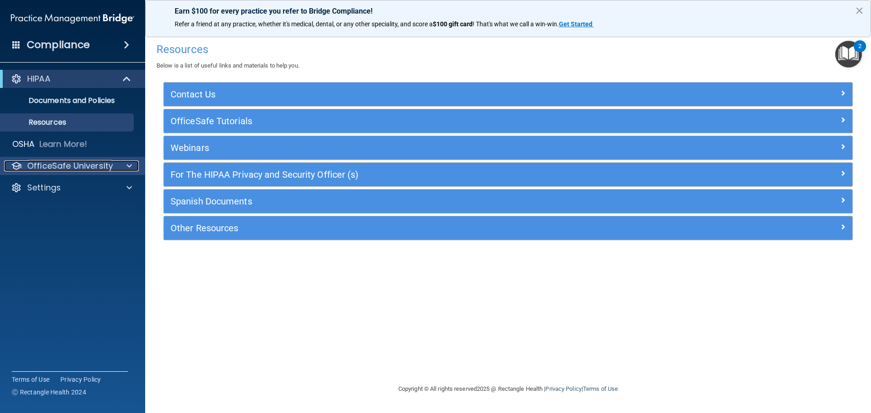
click at [104, 168] on p "OfficeSafe University" at bounding box center [70, 166] width 86 height 11
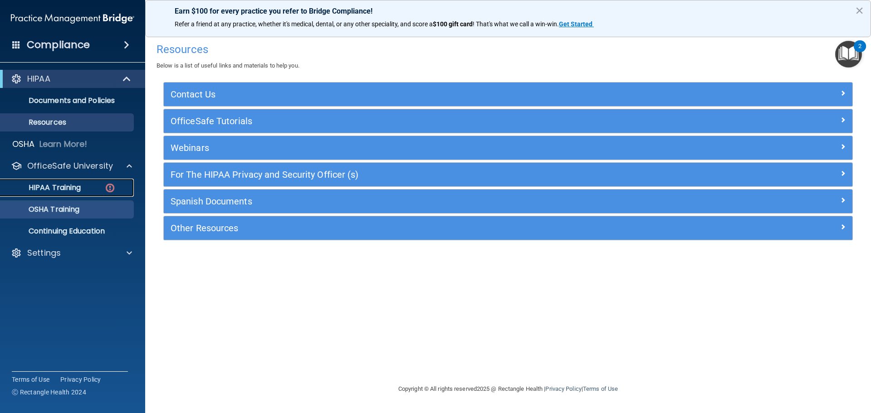
click at [86, 191] on div "HIPAA Training" at bounding box center [68, 187] width 124 height 9
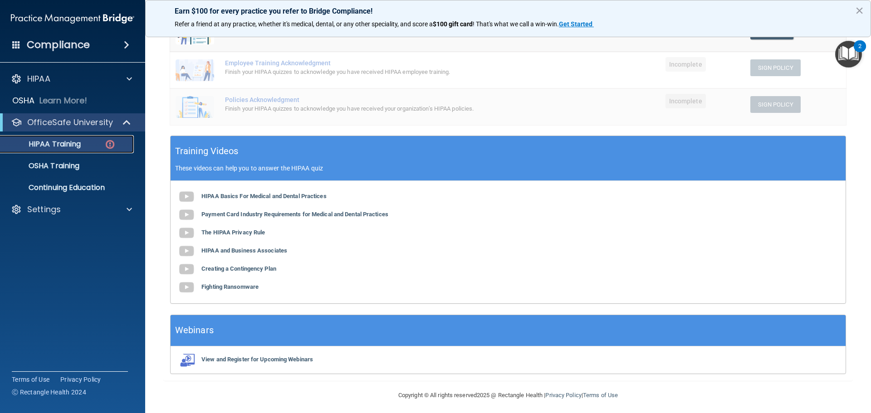
scroll to position [222, 0]
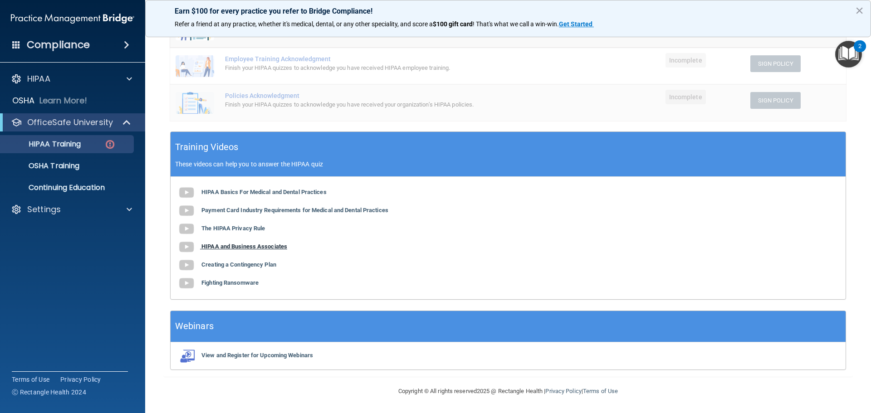
click at [235, 248] on b "HIPAA and Business Associates" at bounding box center [245, 246] width 86 height 7
click at [247, 246] on b "HIPAA and Business Associates" at bounding box center [245, 246] width 86 height 7
click at [231, 266] on b "Creating a Contingency Plan" at bounding box center [239, 264] width 75 height 7
click at [232, 281] on b "Fighting Ransomware" at bounding box center [230, 283] width 57 height 7
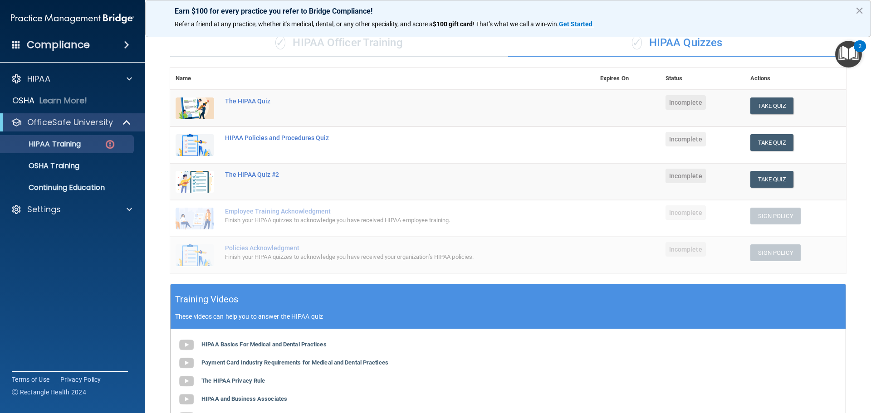
scroll to position [0, 0]
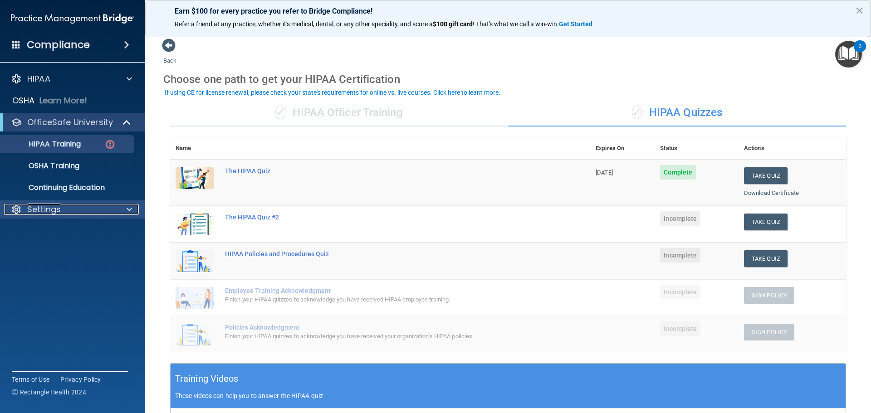
click at [59, 206] on p "Settings" at bounding box center [44, 209] width 34 height 11
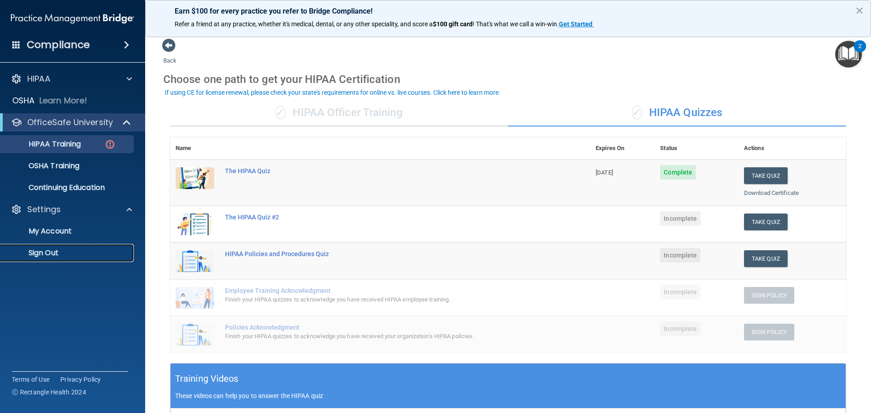
click at [53, 250] on p "Sign Out" at bounding box center [68, 253] width 124 height 9
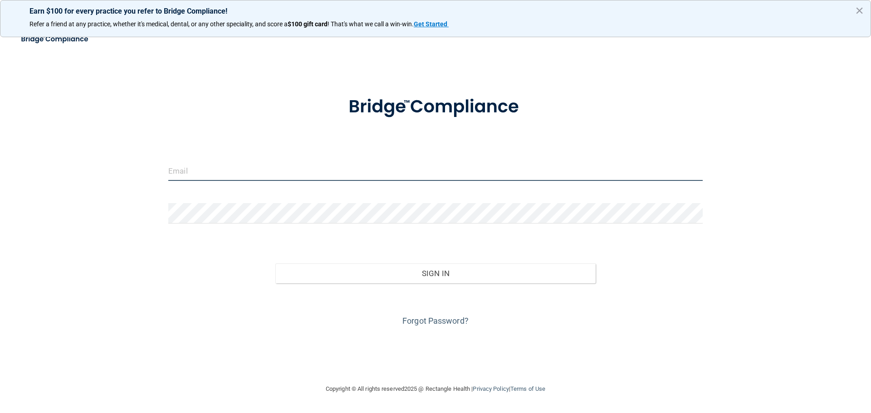
click at [277, 167] on input "email" at bounding box center [435, 171] width 535 height 20
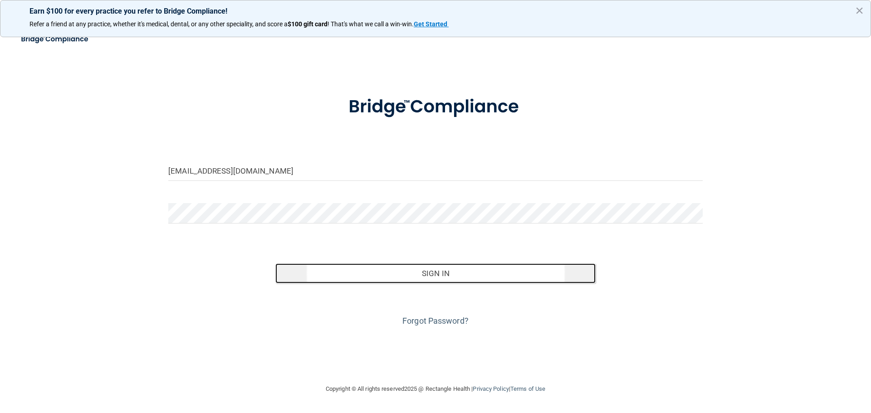
click at [372, 269] on button "Sign In" at bounding box center [435, 274] width 321 height 20
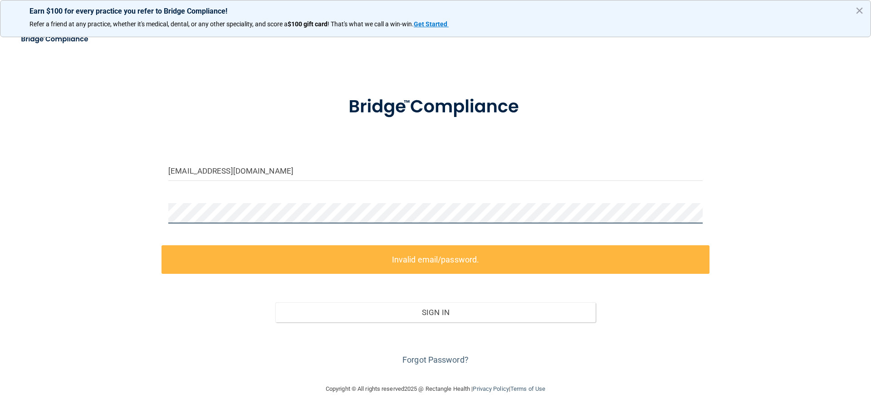
click at [0, 205] on main "info@rockstarkidsdental.com Invalid email/password. You don't have permission t…" at bounding box center [435, 221] width 871 height 384
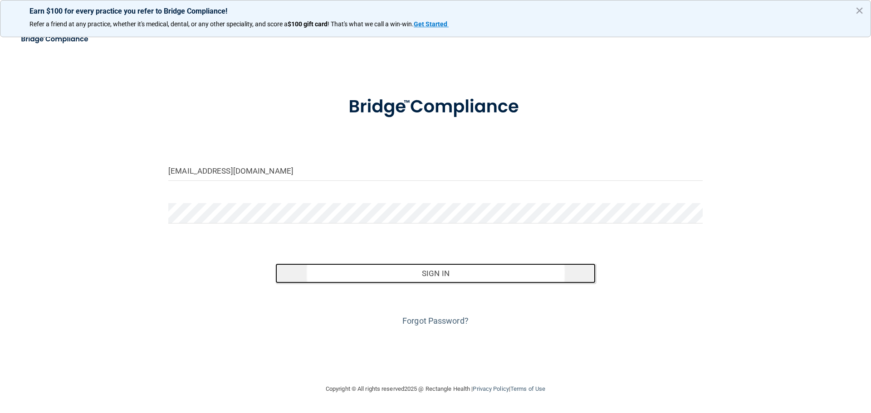
click at [462, 271] on button "Sign In" at bounding box center [435, 274] width 321 height 20
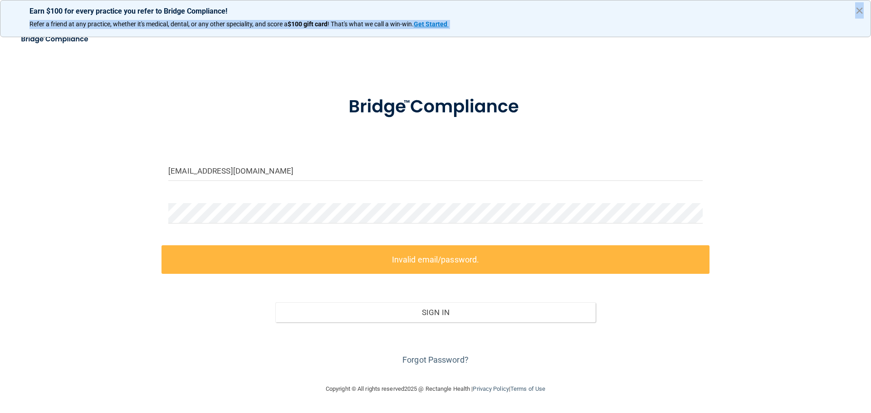
click at [864, 12] on div "Earn $100 for every practice you refer to Bridge Compliance! Refer a friend at …" at bounding box center [435, 18] width 871 height 37
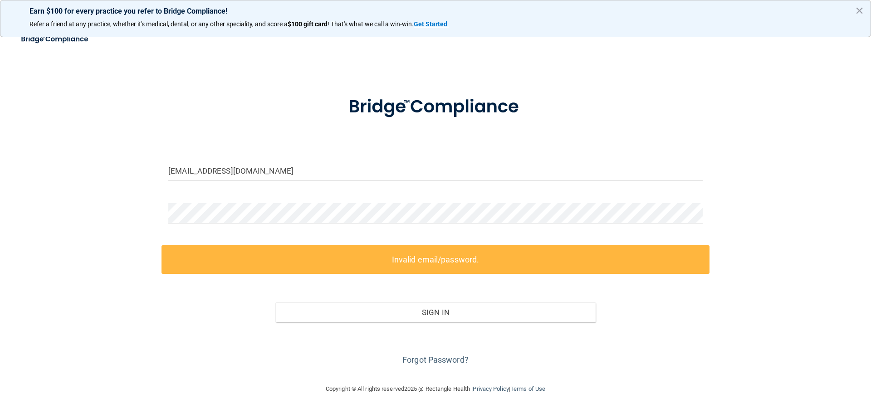
click at [220, 69] on div "info@rockstarkidsdental.com Invalid email/password. You don't have permission t…" at bounding box center [435, 206] width 835 height 337
click at [324, 177] on input "info@rockstarkidsdental.com" at bounding box center [435, 171] width 535 height 20
drag, startPoint x: 322, startPoint y: 172, endPoint x: 109, endPoint y: 141, distance: 215.1
click at [111, 141] on div "info@rockstarkidsdental.com Invalid email/password. You don't have permission t…" at bounding box center [435, 206] width 835 height 337
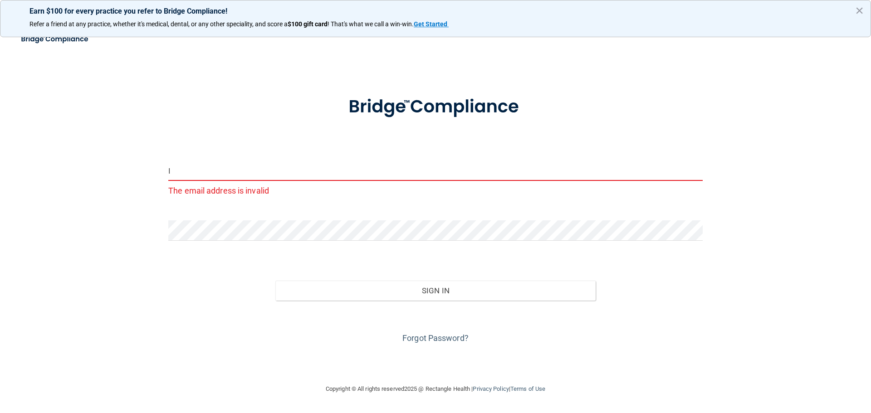
type input "info@rockstarkidsdental.com"
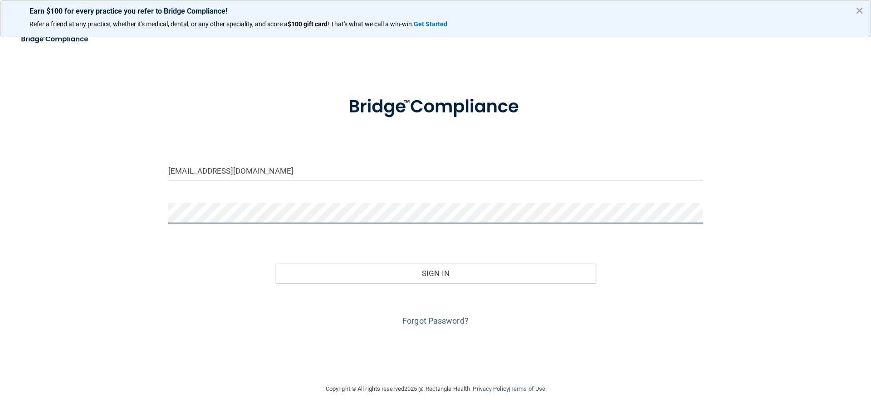
click at [152, 200] on div "info@rockstarkidsdental.com Invalid email/password. You don't have permission t…" at bounding box center [435, 206] width 835 height 337
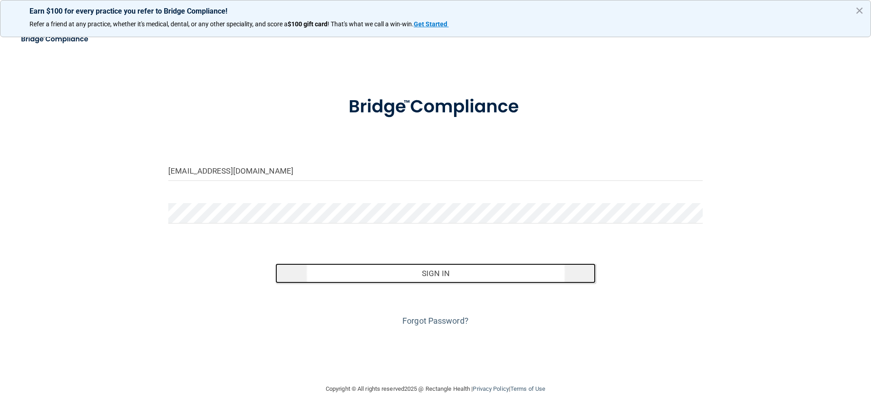
click at [516, 270] on button "Sign In" at bounding box center [435, 274] width 321 height 20
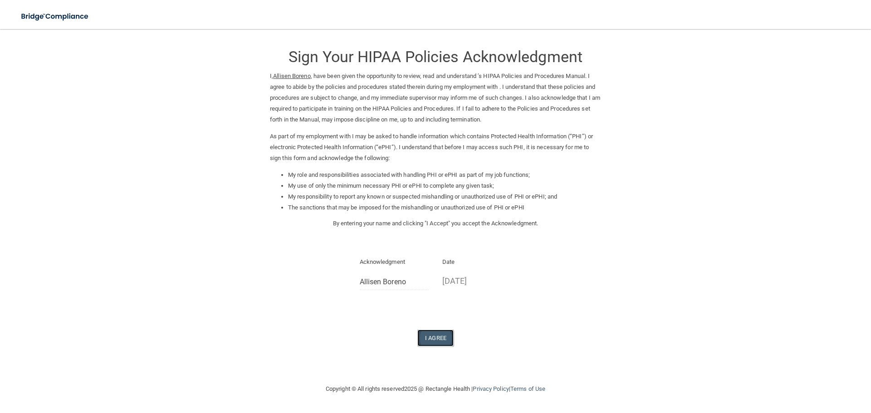
click at [440, 341] on button "I Agree" at bounding box center [436, 338] width 36 height 17
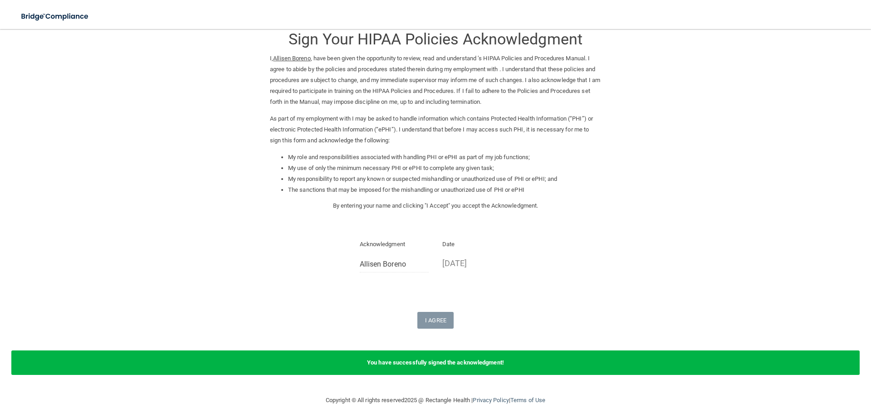
scroll to position [27, 0]
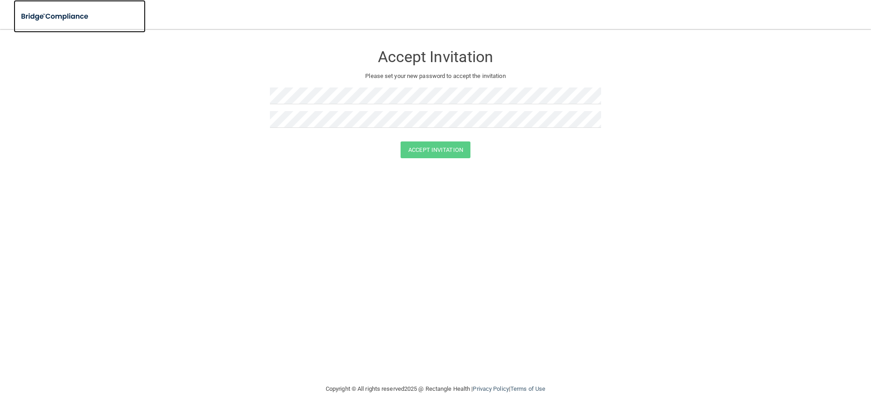
click at [60, 18] on img at bounding box center [56, 16] width 84 height 19
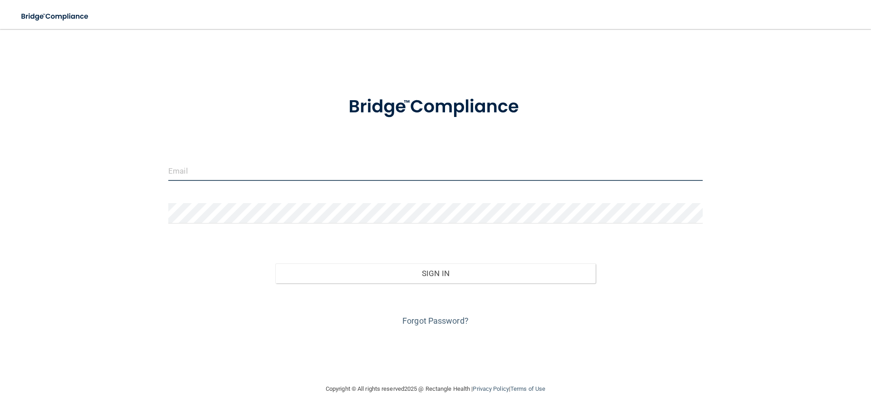
click at [229, 172] on input "email" at bounding box center [435, 171] width 535 height 20
click at [447, 167] on input "email" at bounding box center [435, 171] width 535 height 20
